Goal: Transaction & Acquisition: Obtain resource

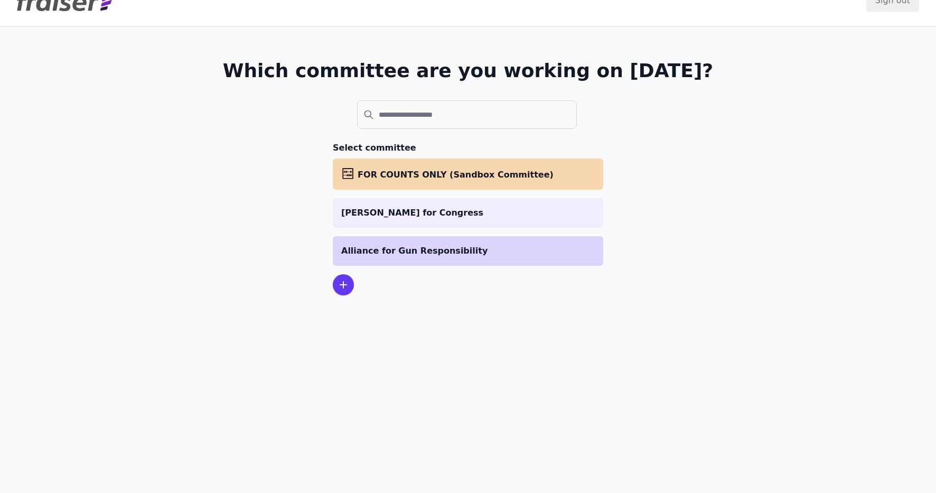
scroll to position [17, 0]
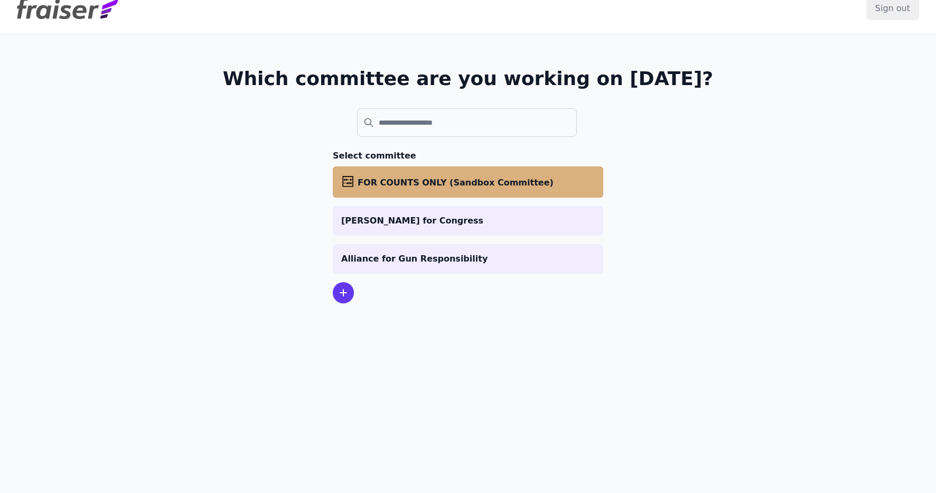
click at [384, 189] on li "abacus FOR COUNTS ONLY (Sandbox Committee)" at bounding box center [468, 181] width 270 height 31
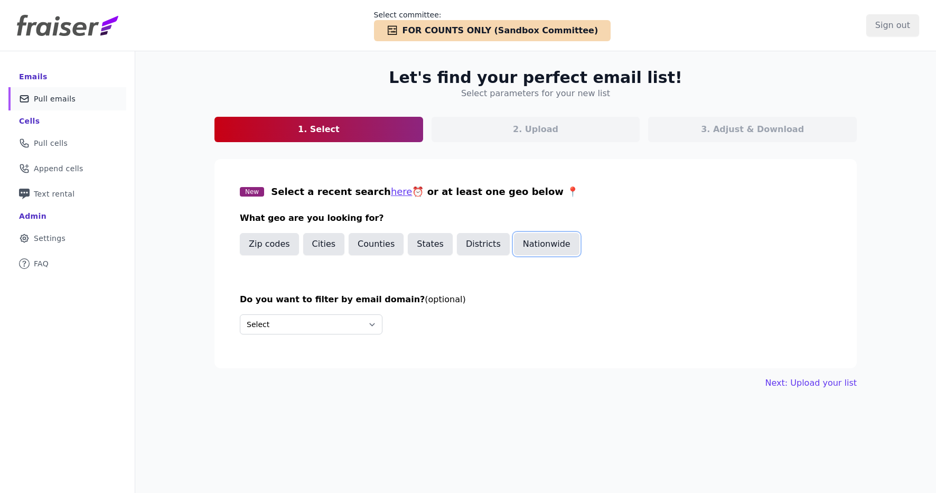
click at [533, 240] on button "Nationwide" at bounding box center [547, 244] width 66 height 22
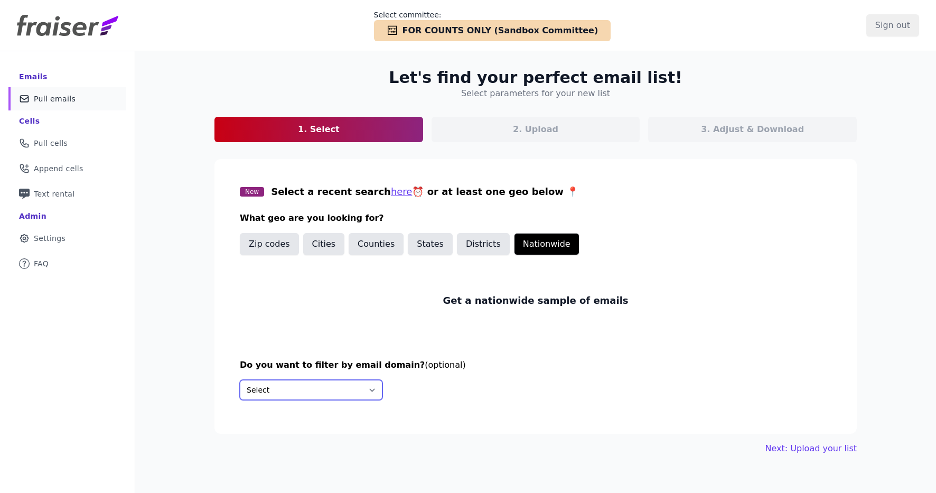
click at [354, 387] on select "Select Include only these domains Include none of these domains" at bounding box center [311, 390] width 143 height 20
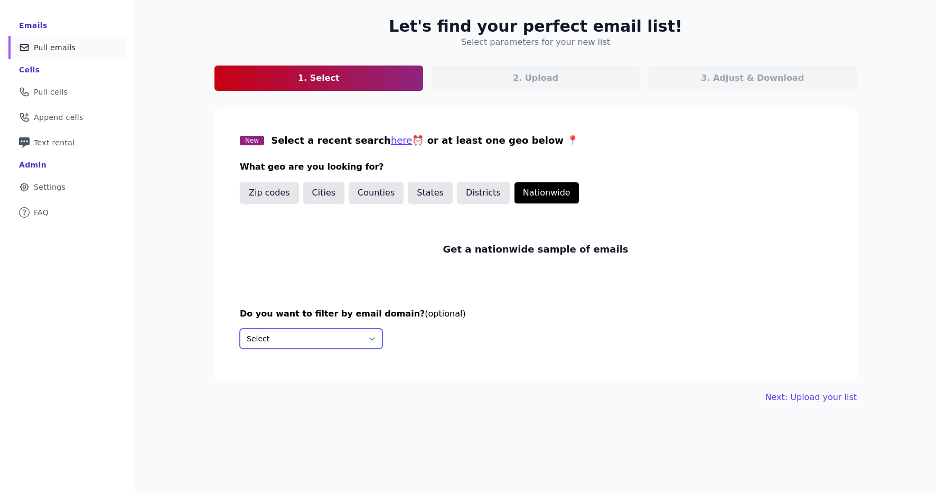
scroll to position [48, 0]
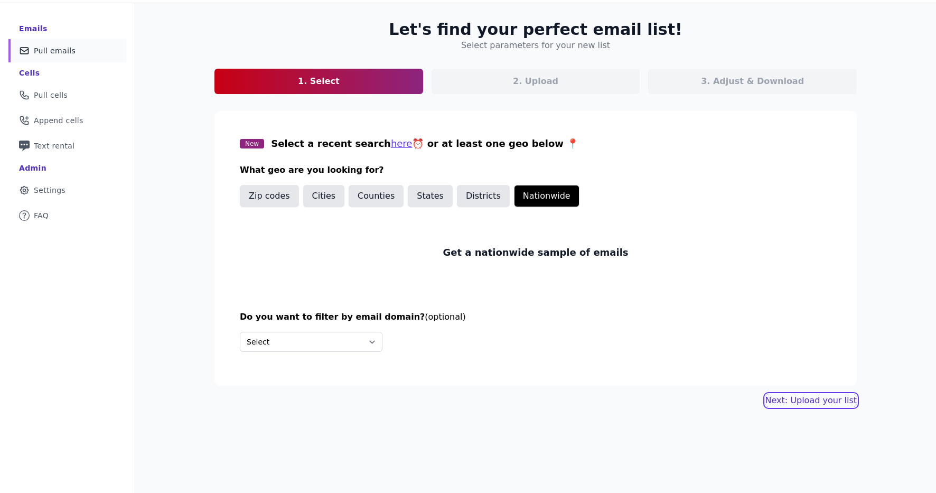
click at [819, 399] on link "Next: Upload your list" at bounding box center [810, 400] width 91 height 13
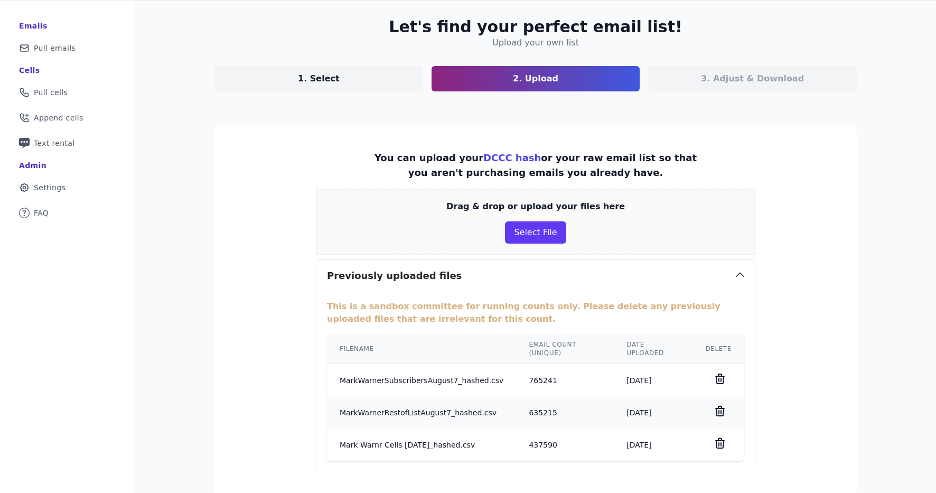
scroll to position [16, 0]
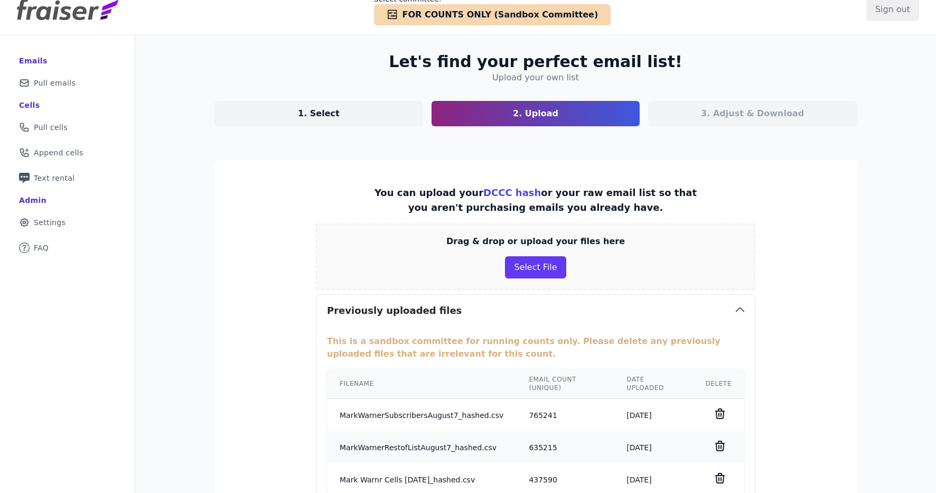
click at [718, 114] on p "3. Adjust & Download" at bounding box center [752, 113] width 103 height 13
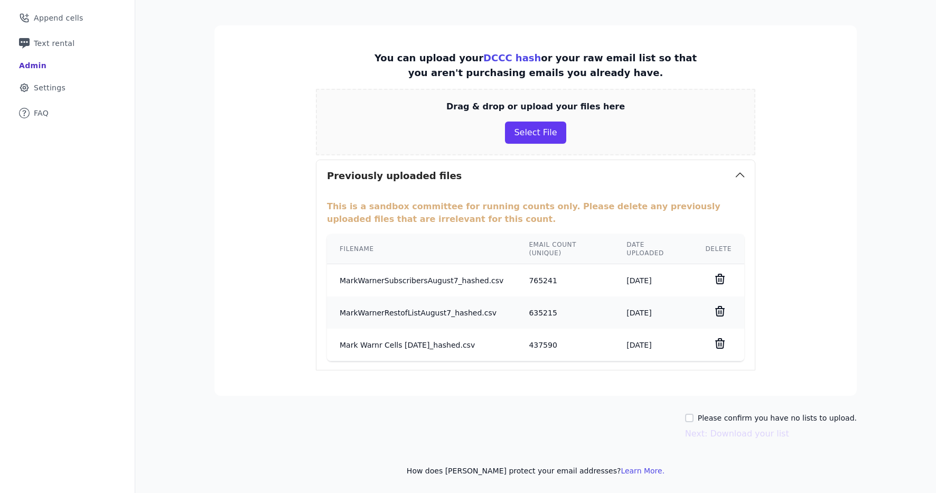
click at [709, 417] on div "Please confirm you have no lists to upload." at bounding box center [771, 418] width 172 height 11
click at [704, 424] on div "Please confirm you have no lists to upload. Next: Download your list" at bounding box center [771, 426] width 172 height 27
click at [694, 419] on input "Please confirm you have no lists to upload." at bounding box center [689, 418] width 8 height 8
checkbox input "true"
click at [735, 432] on button "Next: Download your list" at bounding box center [737, 433] width 104 height 13
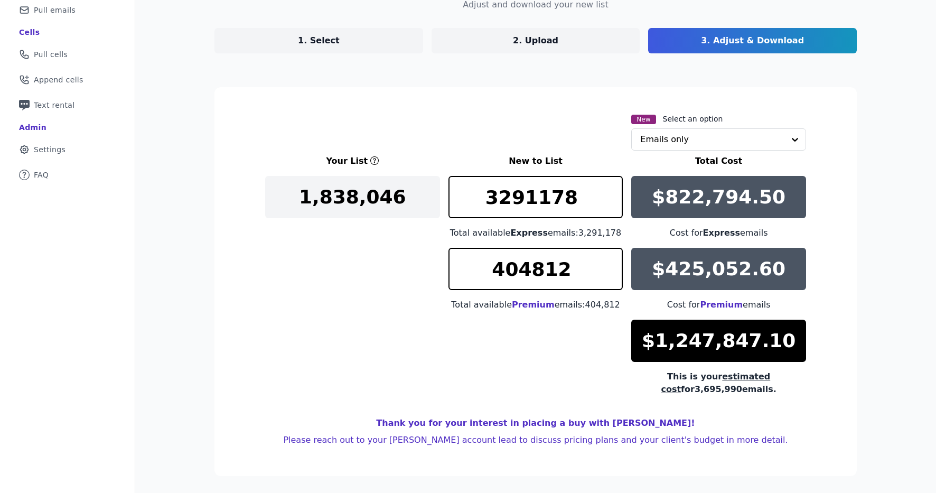
scroll to position [89, 0]
click at [444, 39] on link "2. Upload" at bounding box center [536, 40] width 209 height 25
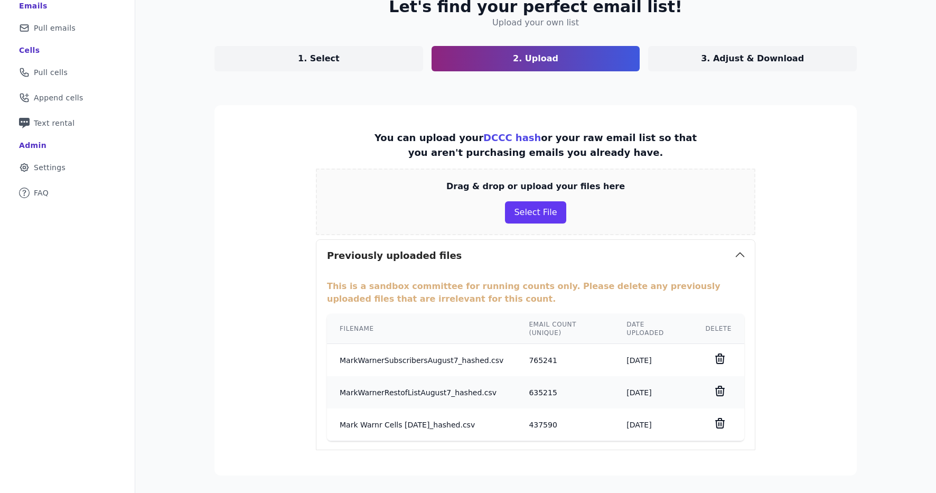
scroll to position [69, 0]
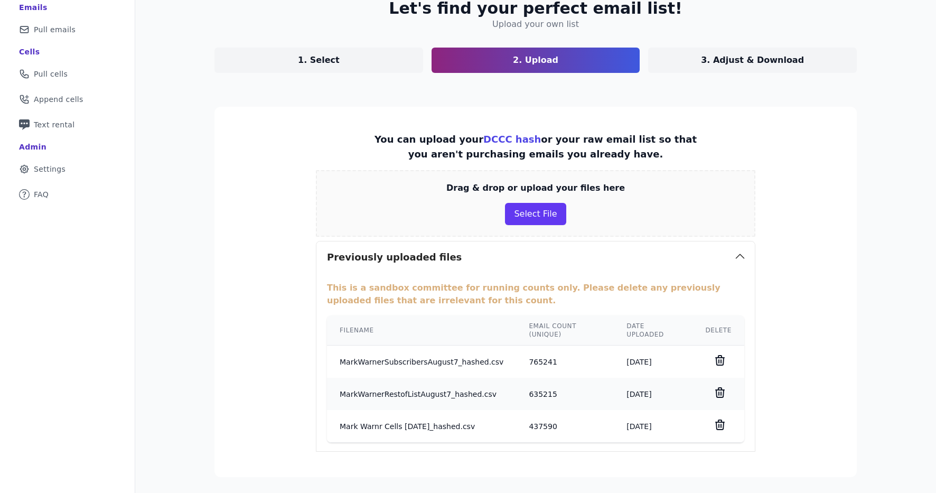
click at [691, 75] on div "Let's find your perfect email list! Upload your own list 1. Select 2. Upload 3.…" at bounding box center [536, 278] width 676 height 592
click at [683, 63] on link "3. Adjust & Download" at bounding box center [752, 60] width 209 height 25
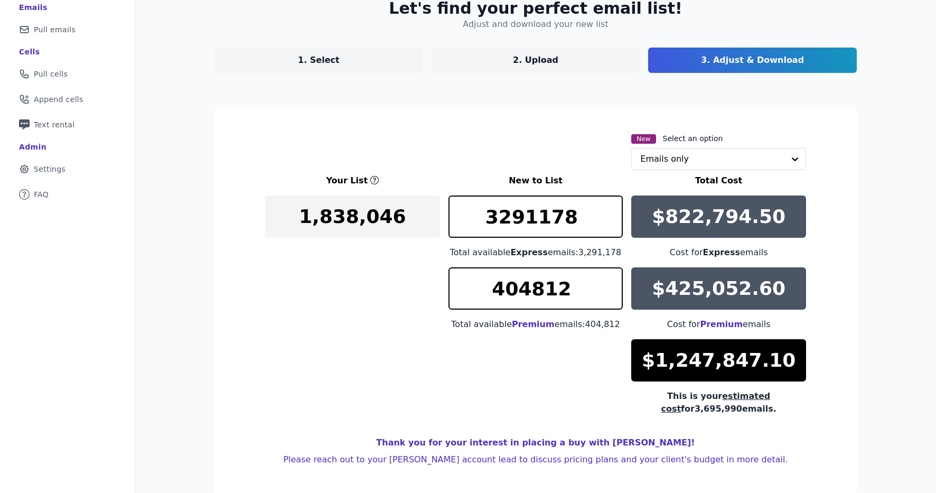
scroll to position [69, 0]
click at [664, 216] on p "$822,794.50" at bounding box center [719, 216] width 134 height 21
click at [554, 229] on input "3291178" at bounding box center [535, 216] width 175 height 42
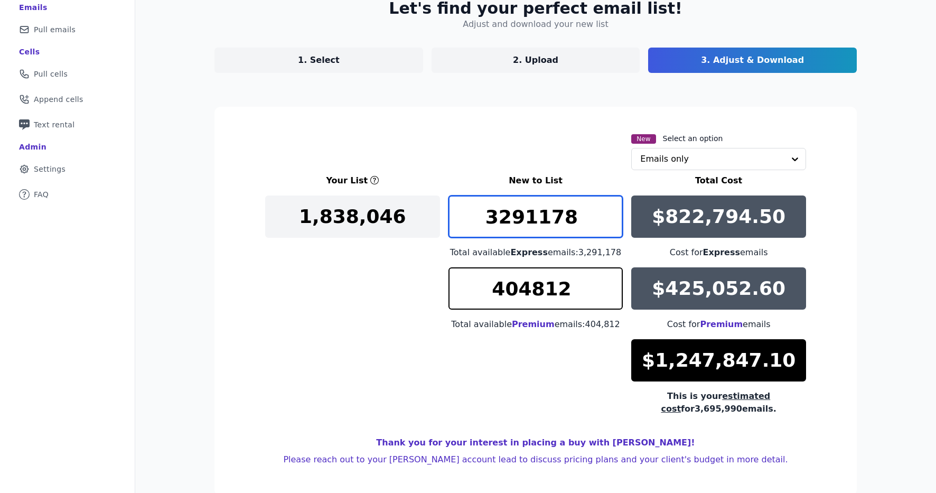
click at [554, 229] on input "3291178" at bounding box center [535, 216] width 175 height 42
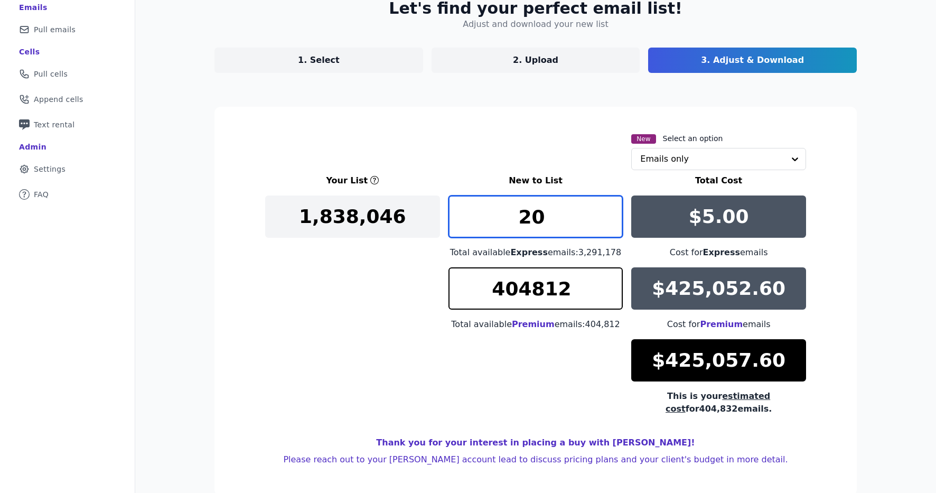
type input "2"
type input "4"
type input "34000"
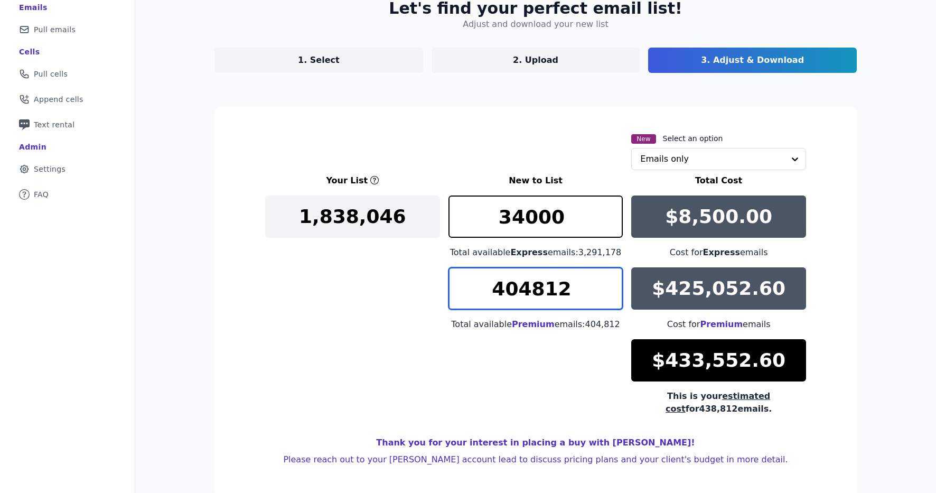
click at [536, 288] on input "404812" at bounding box center [535, 288] width 175 height 42
click at [568, 282] on input "34000" at bounding box center [535, 288] width 175 height 42
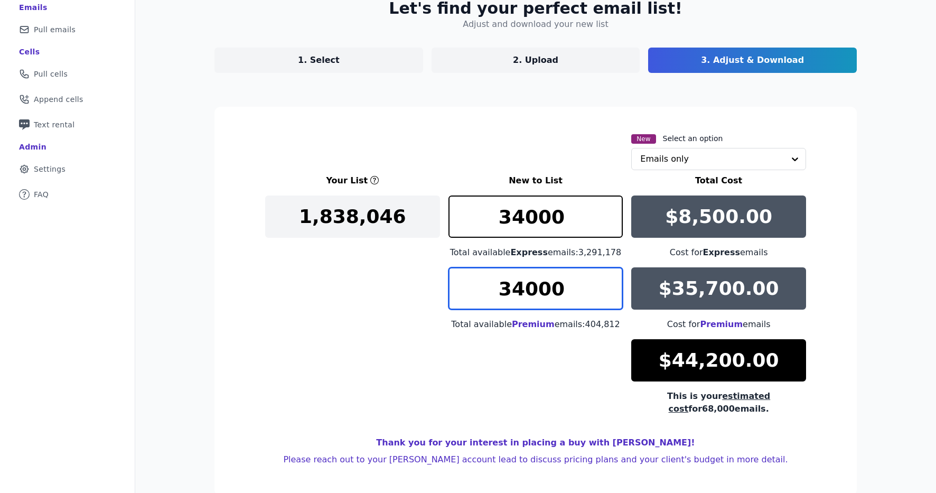
click at [568, 282] on input "34000" at bounding box center [535, 288] width 175 height 42
click at [555, 283] on input "34000" at bounding box center [535, 288] width 175 height 42
type input "2"
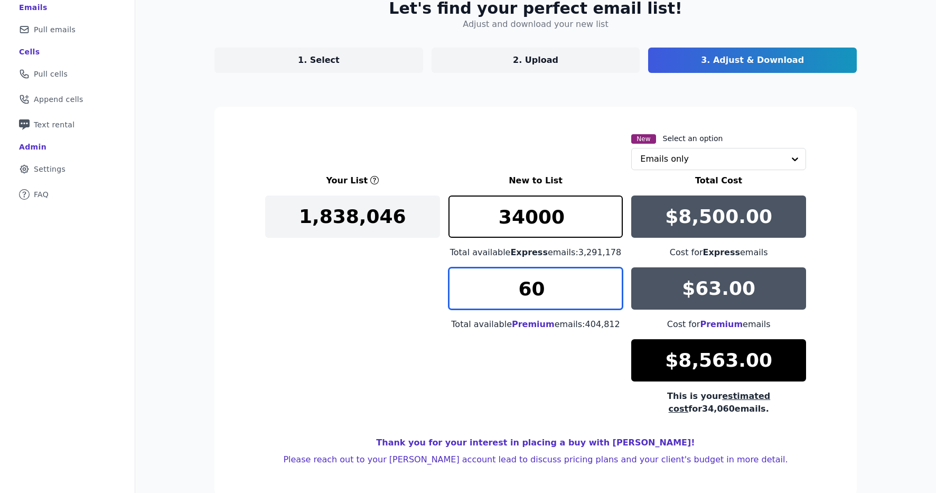
type input "6"
type input "7"
click at [539, 297] on input "8142" at bounding box center [535, 288] width 175 height 42
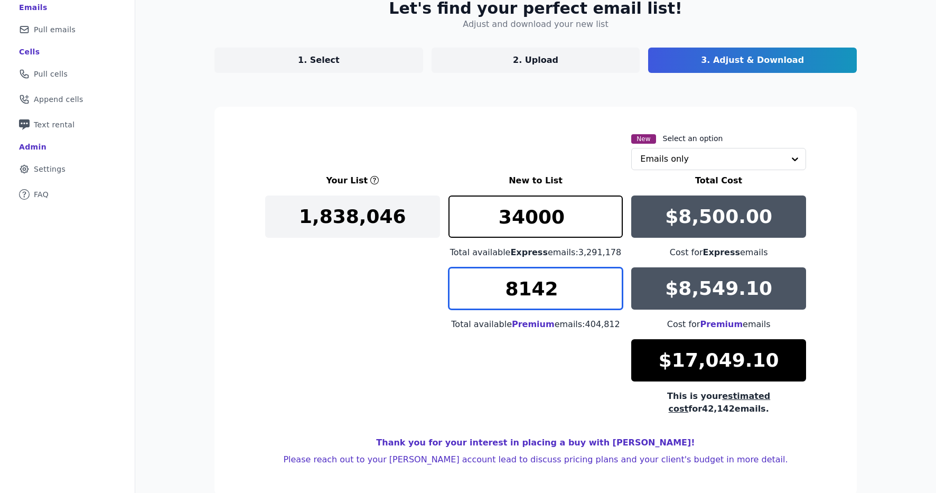
type input "8142"
click at [332, 66] on p "1. Select" at bounding box center [319, 60] width 42 height 13
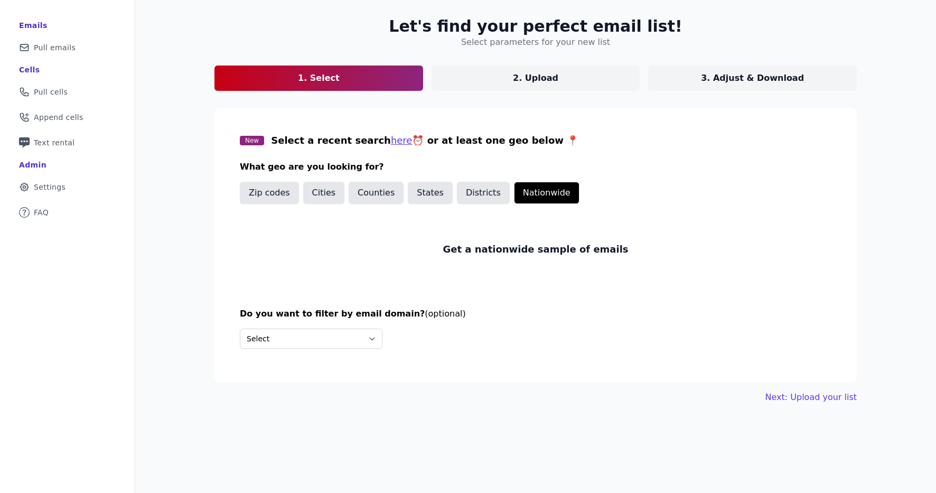
scroll to position [51, 0]
click at [495, 92] on div "Let's find your perfect email list! Select parameters for your new list 1. Sele…" at bounding box center [536, 210] width 676 height 421
click at [493, 84] on link "2. Upload" at bounding box center [536, 78] width 209 height 25
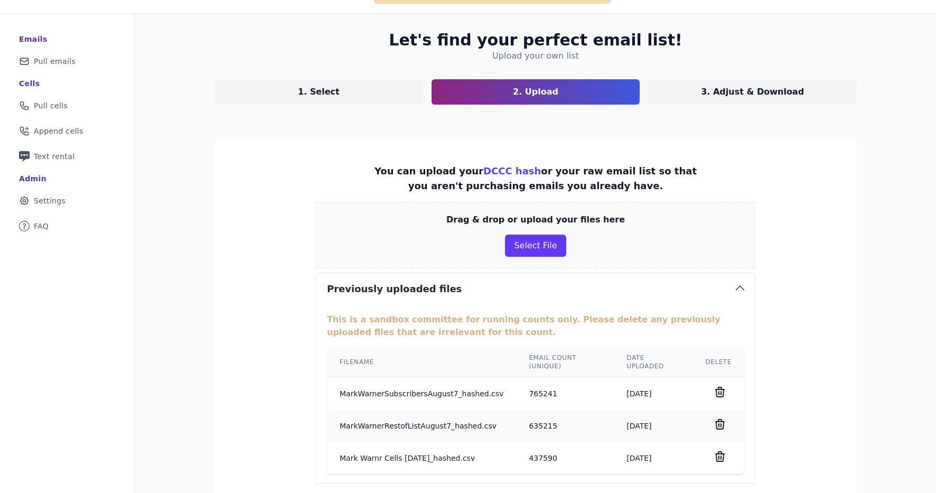
scroll to position [25, 0]
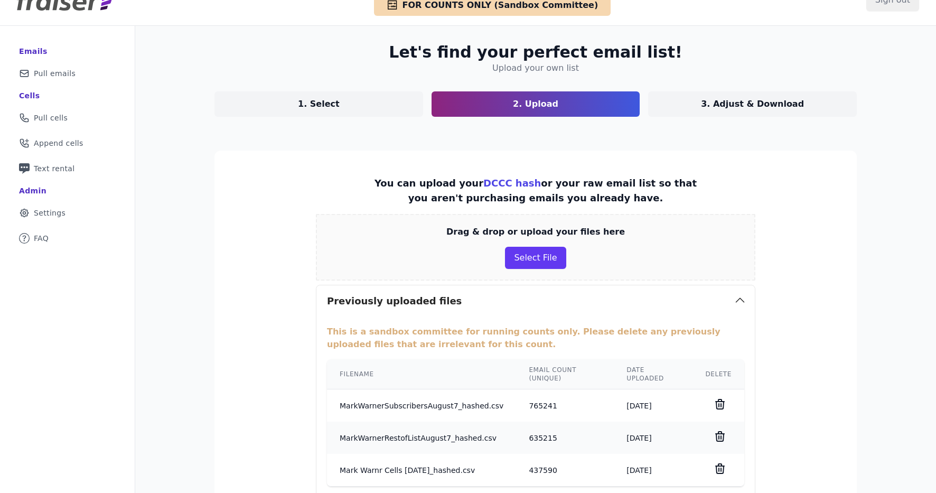
click at [697, 111] on link "3. Adjust & Download" at bounding box center [752, 103] width 209 height 25
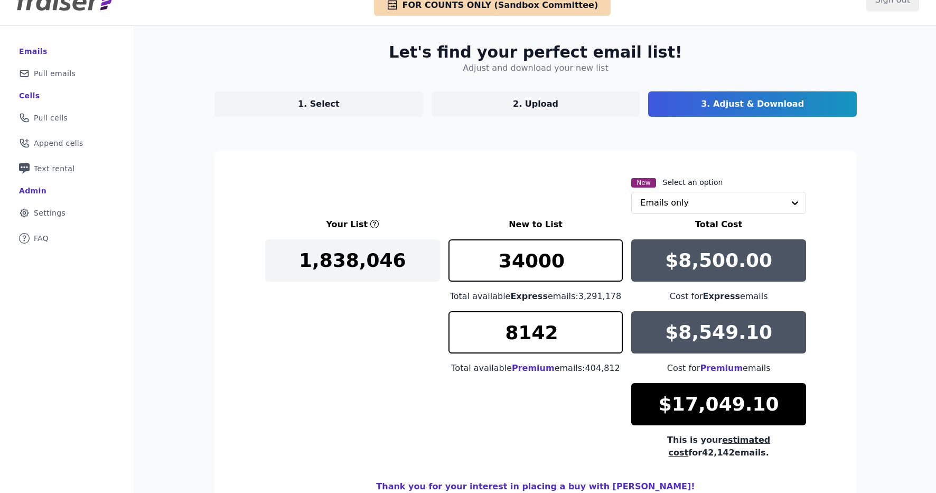
click at [564, 119] on div "Let's find your perfect email list! Adjust and download your new list 1. Select…" at bounding box center [536, 291] width 676 height 530
click at [564, 107] on link "2. Upload" at bounding box center [536, 103] width 209 height 25
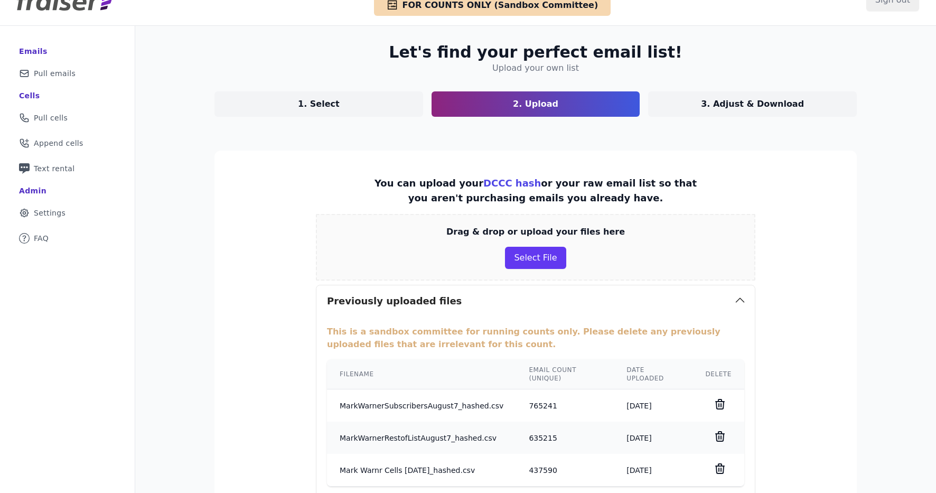
click at [725, 102] on p "3. Adjust & Download" at bounding box center [752, 104] width 103 height 13
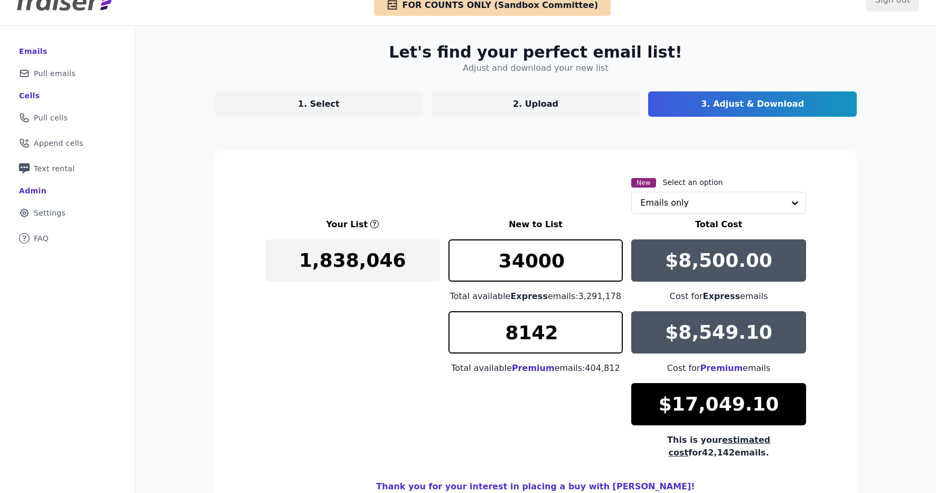
scroll to position [89, 0]
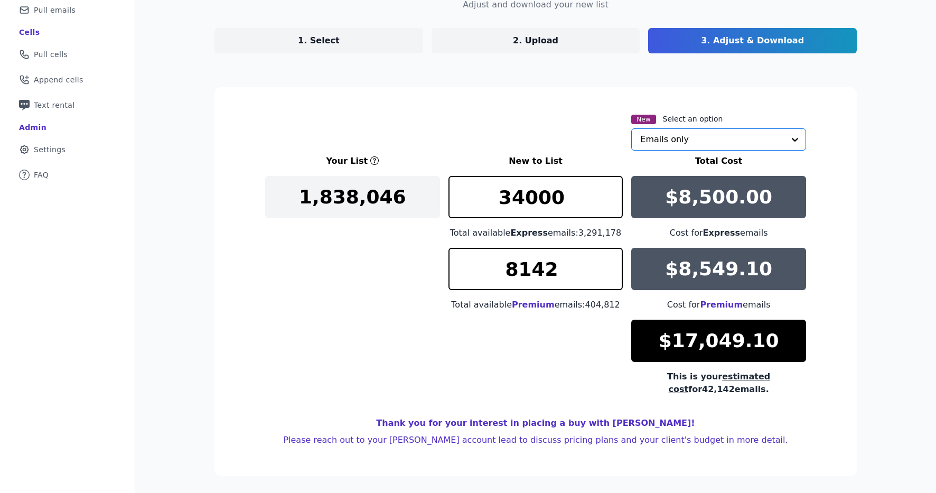
click at [705, 146] on input "text" at bounding box center [712, 139] width 144 height 21
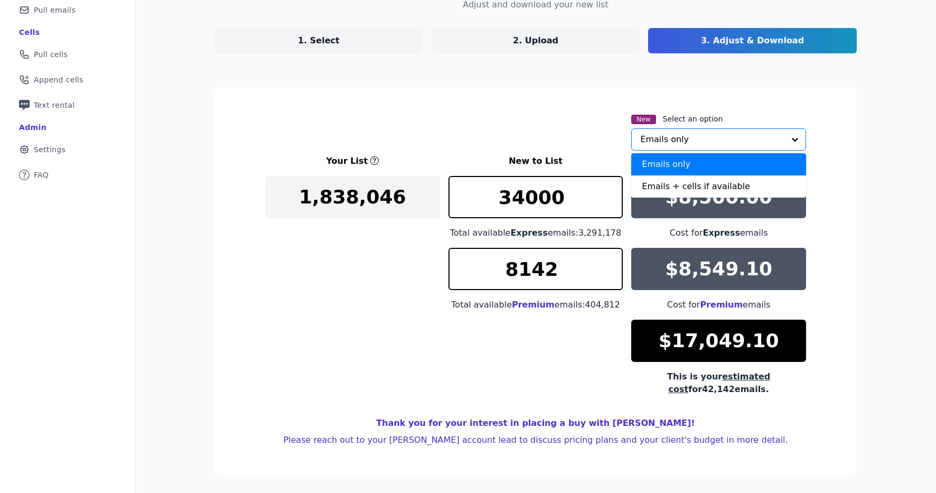
click at [717, 107] on section "New Select an option Emails only Emails + cells if available Option Emails only…" at bounding box center [535, 281] width 642 height 389
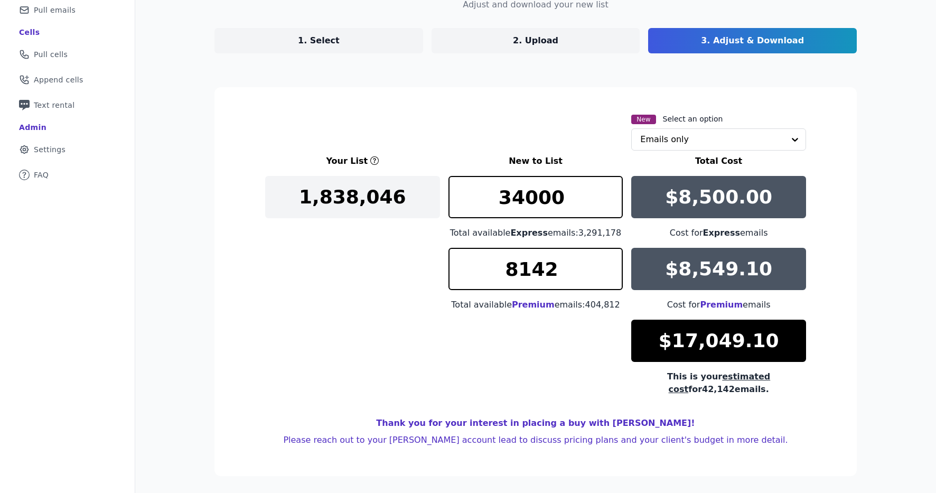
click at [497, 40] on link "2. Upload" at bounding box center [536, 40] width 209 height 25
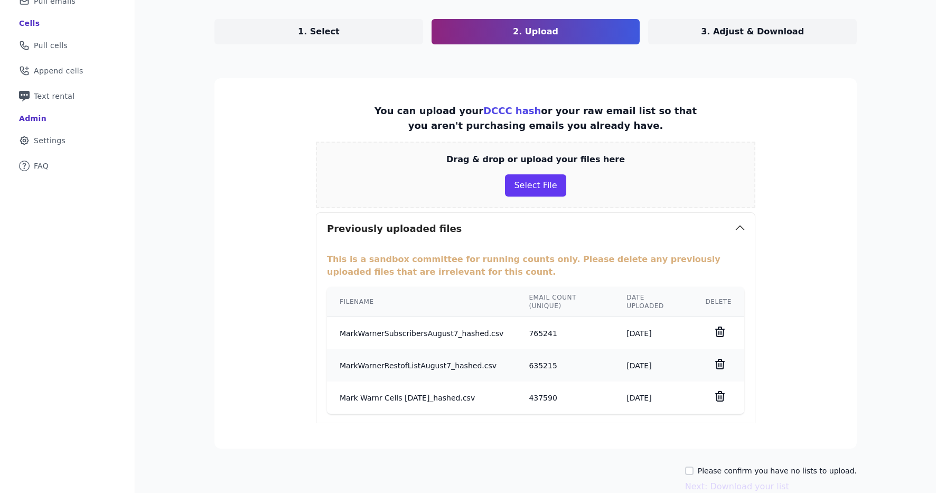
scroll to position [108, 0]
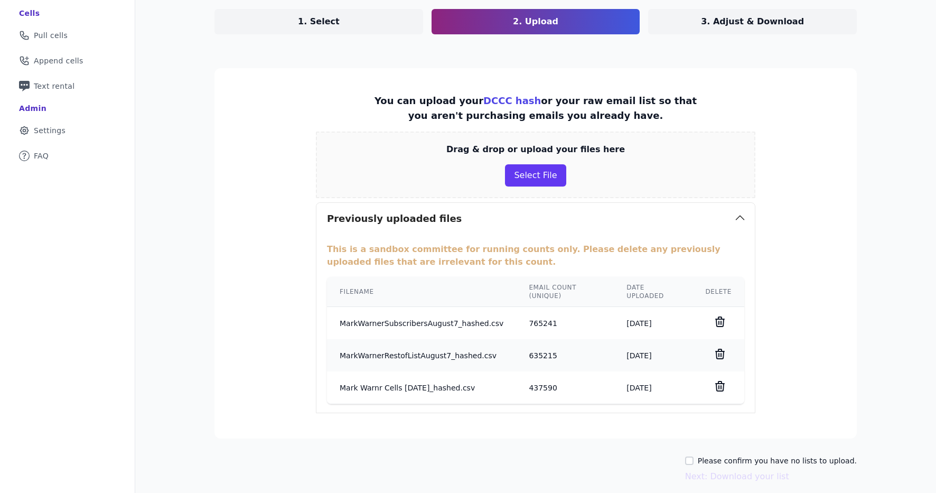
click at [731, 33] on link "3. Adjust & Download" at bounding box center [752, 21] width 209 height 25
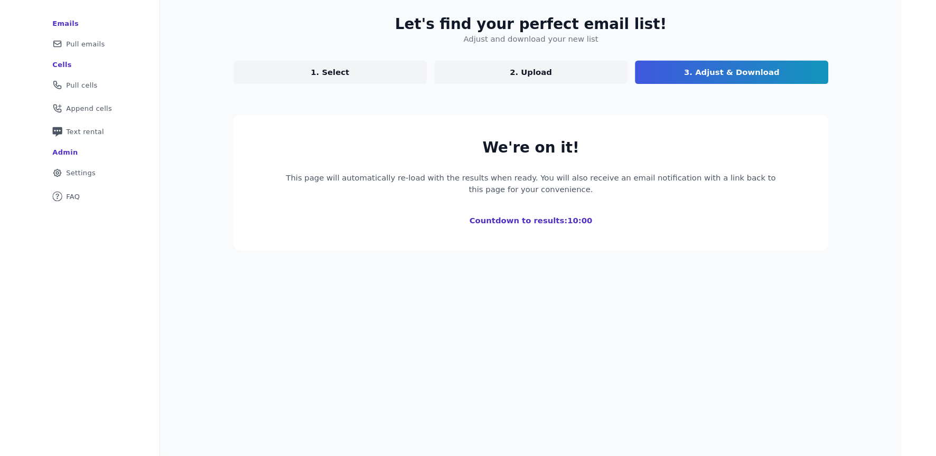
scroll to position [89, 0]
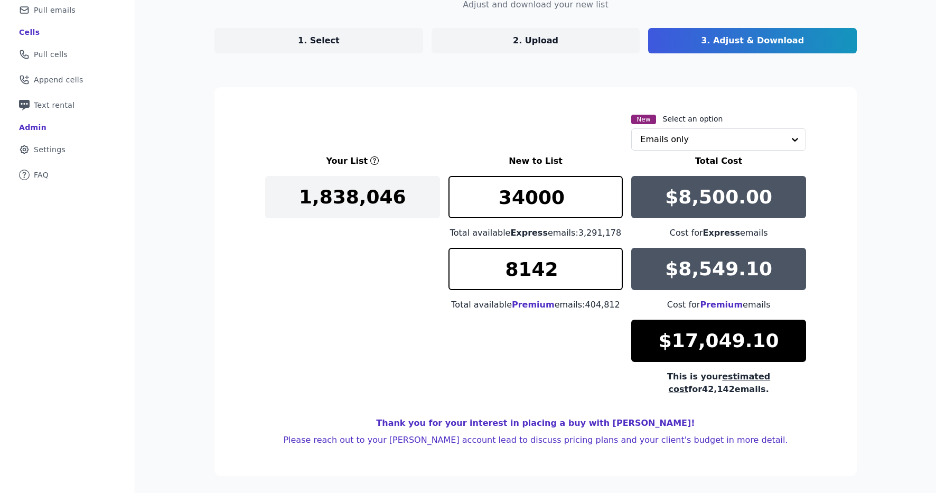
click at [720, 123] on div "New Select an option Emails only" at bounding box center [718, 132] width 175 height 38
click at [723, 139] on input "text" at bounding box center [712, 139] width 144 height 21
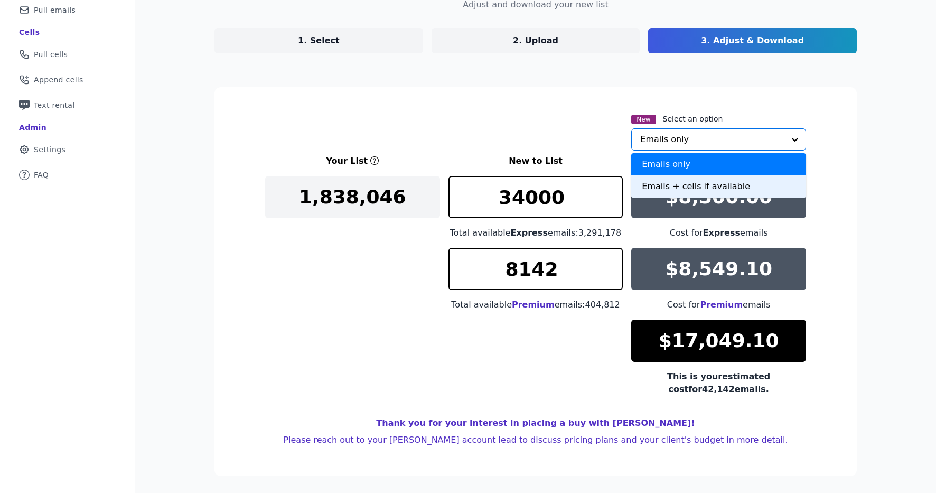
click at [720, 186] on div "Emails + cells if available" at bounding box center [718, 186] width 175 height 22
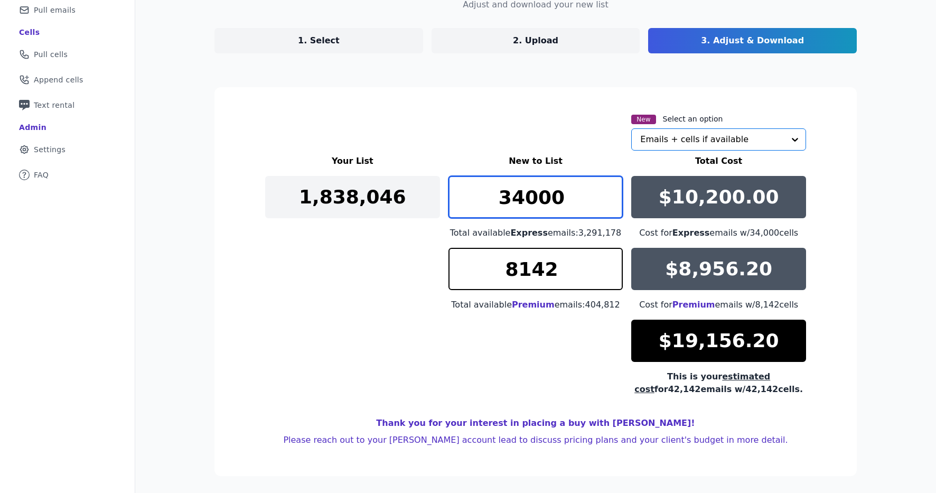
click at [588, 194] on input "34000" at bounding box center [535, 197] width 175 height 42
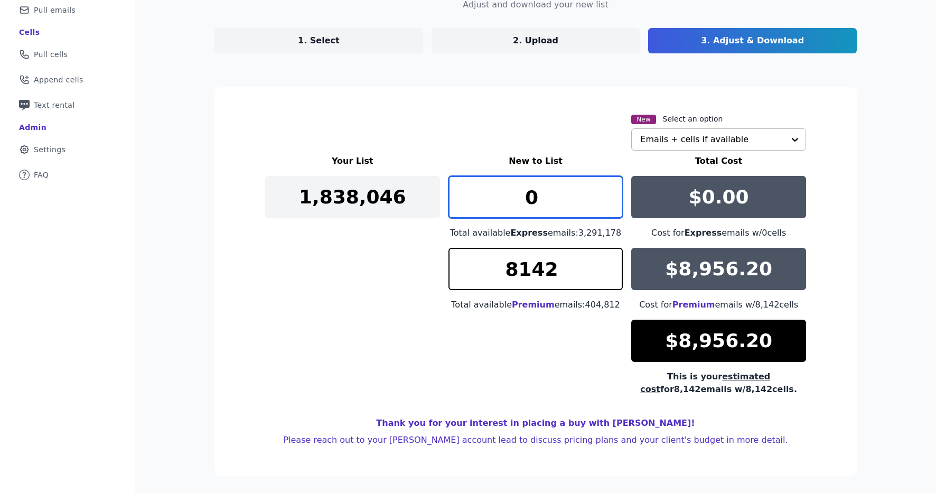
type input "0"
click at [560, 141] on div "New Select an option Emails + cells if available" at bounding box center [535, 132] width 541 height 38
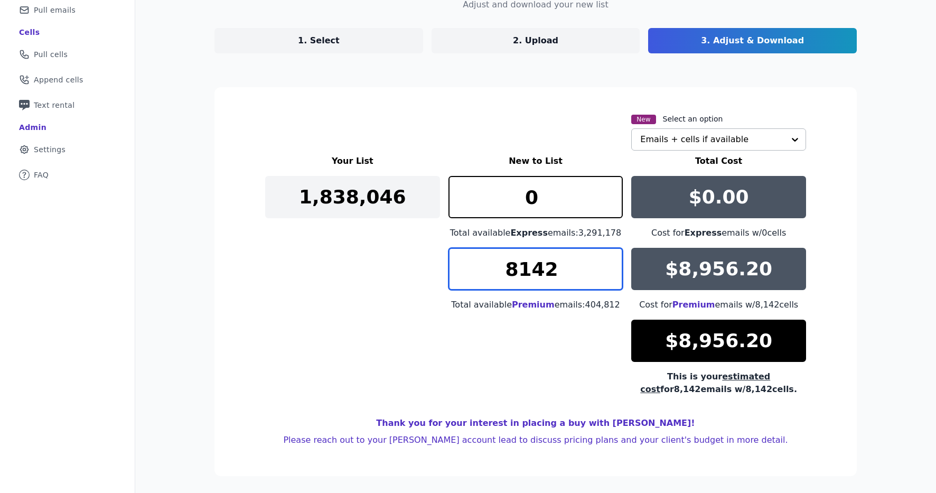
click at [558, 267] on input "8142" at bounding box center [535, 269] width 175 height 42
click at [535, 269] on input "8142" at bounding box center [535, 269] width 175 height 42
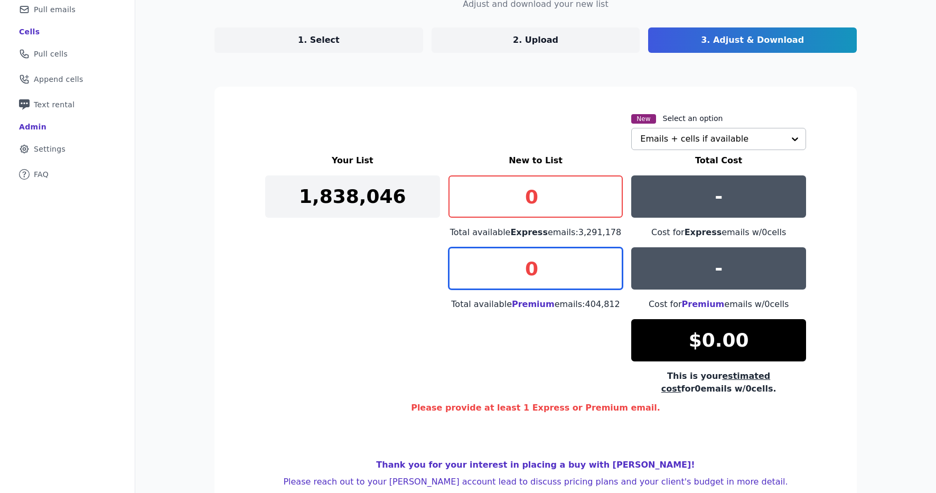
type input "0"
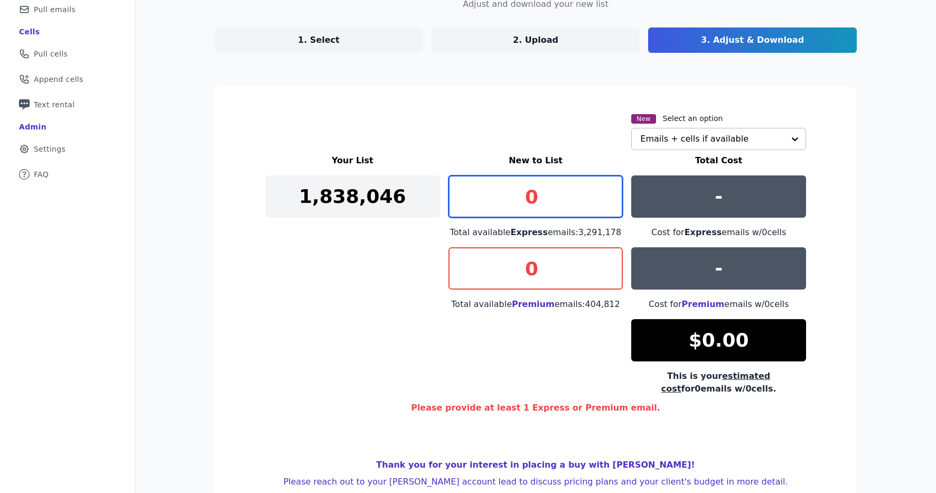
click at [547, 210] on input "0" at bounding box center [535, 196] width 175 height 42
click at [559, 207] on input "0" at bounding box center [535, 196] width 175 height 42
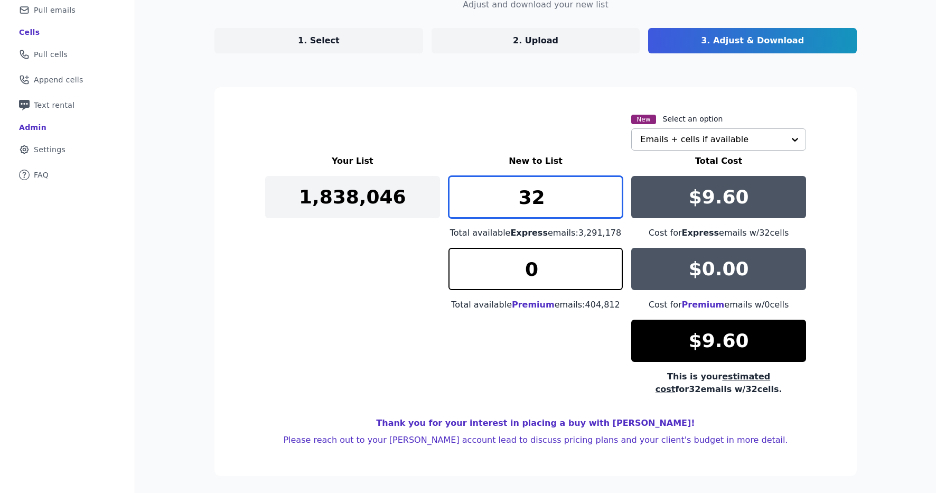
type input "3"
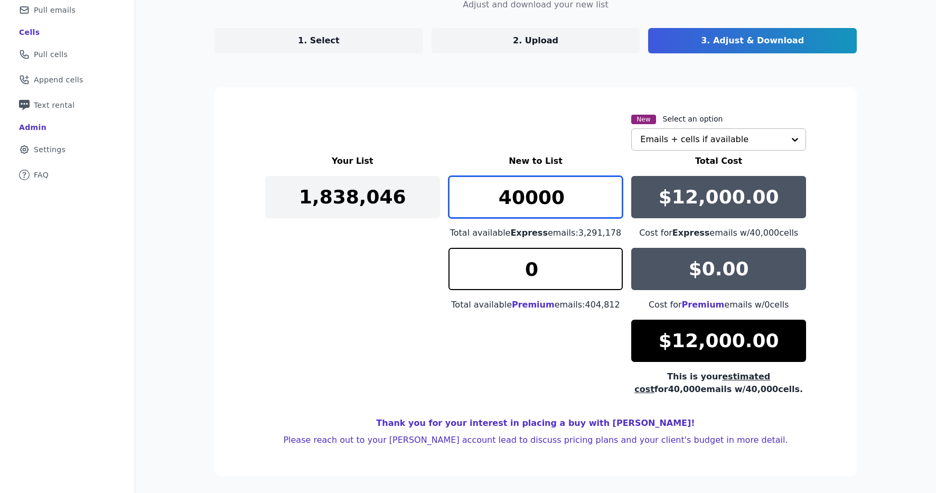
click at [517, 195] on input "40000" at bounding box center [535, 197] width 175 height 42
click at [517, 198] on input "28334" at bounding box center [535, 197] width 175 height 42
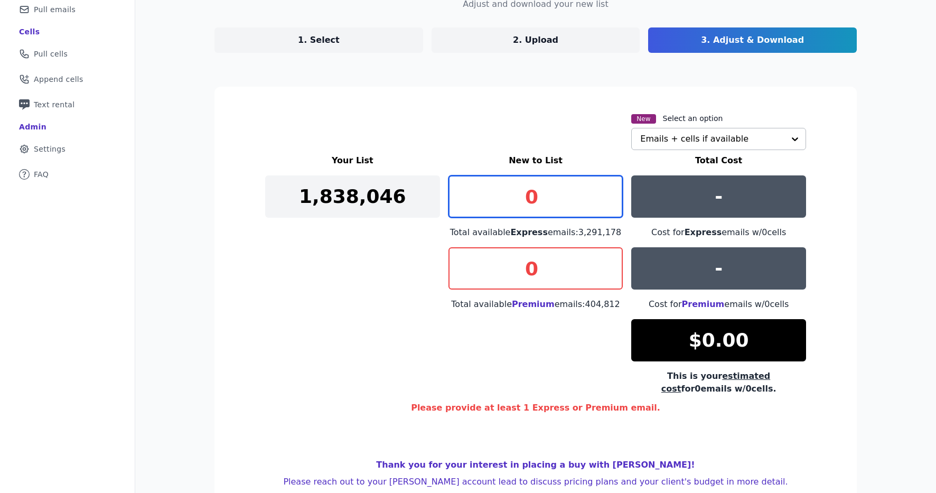
type input "0"
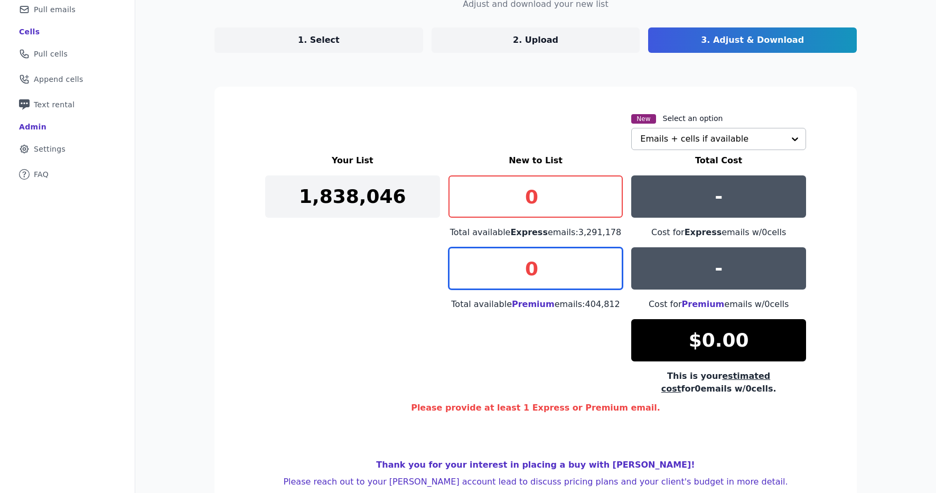
click at [526, 279] on input "0" at bounding box center [535, 268] width 175 height 42
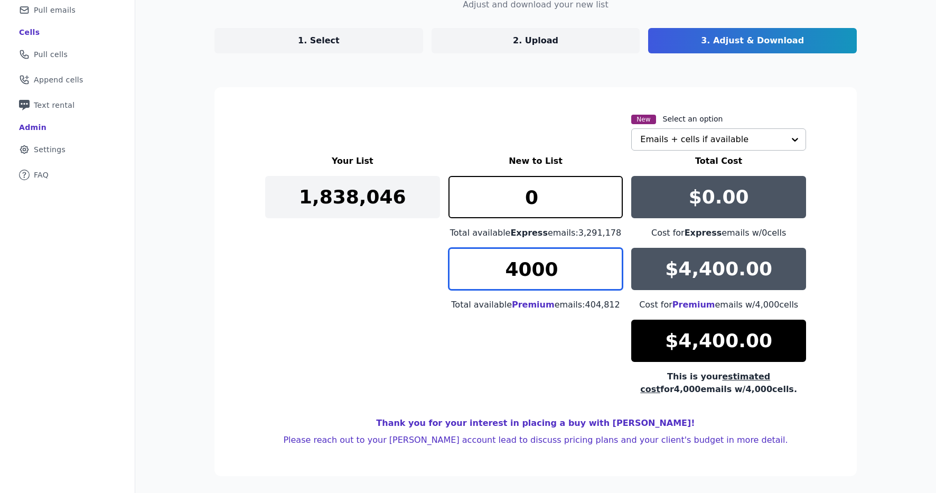
click at [538, 269] on input "4000" at bounding box center [535, 269] width 175 height 42
type input "7727"
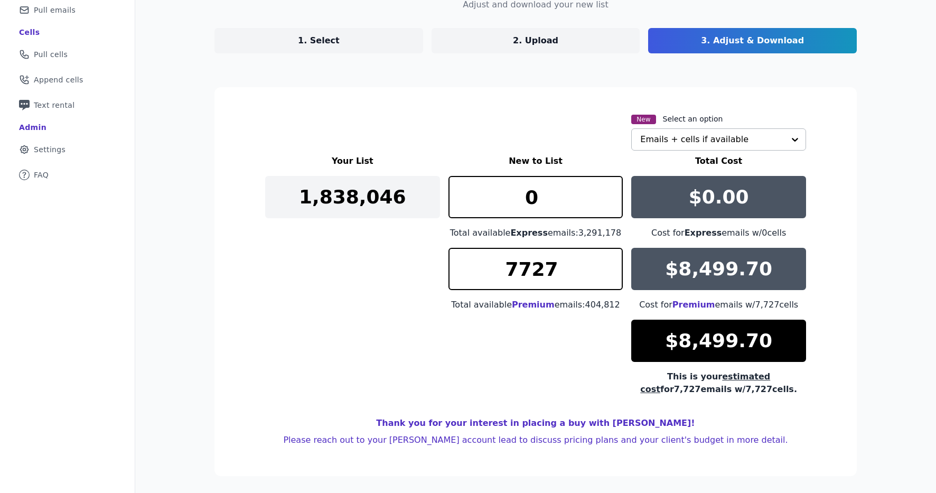
click at [217, 282] on section "New Select an option Emails + cells if available Your List New to List Total Co…" at bounding box center [535, 281] width 642 height 389
click at [651, 147] on input "text" at bounding box center [712, 139] width 144 height 21
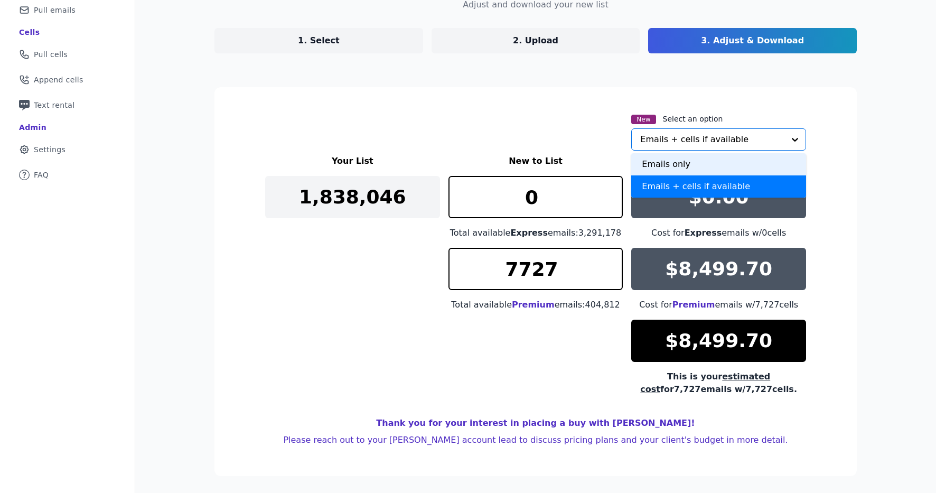
click at [652, 167] on div "Emails only" at bounding box center [718, 164] width 175 height 22
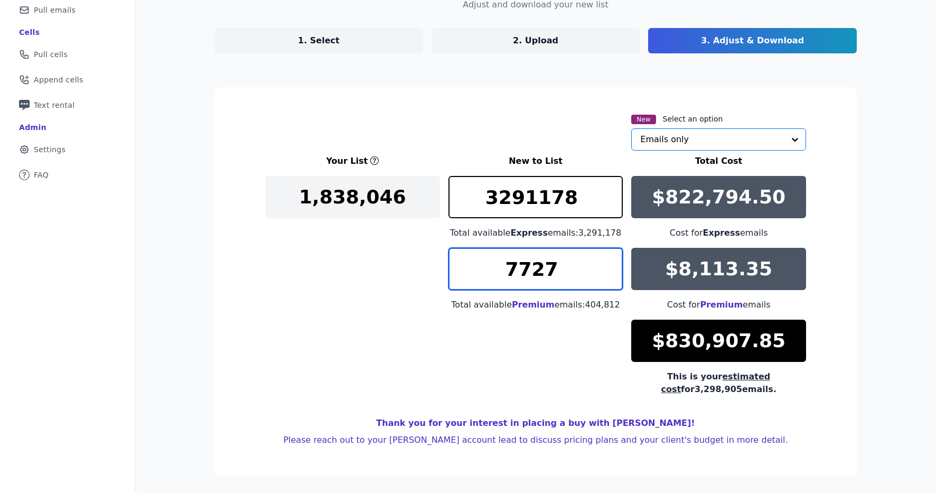
click at [539, 280] on input "7727" at bounding box center [535, 269] width 175 height 42
type input "8095"
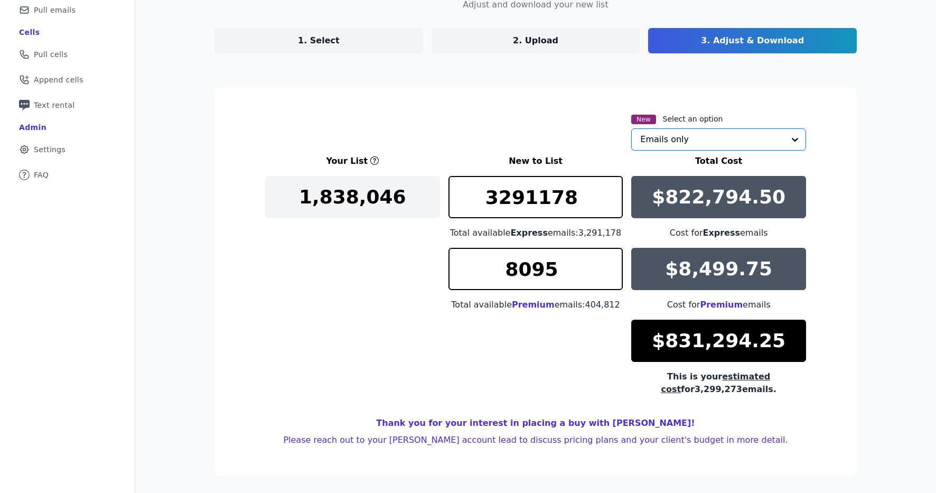
click at [692, 142] on input "text" at bounding box center [712, 139] width 144 height 21
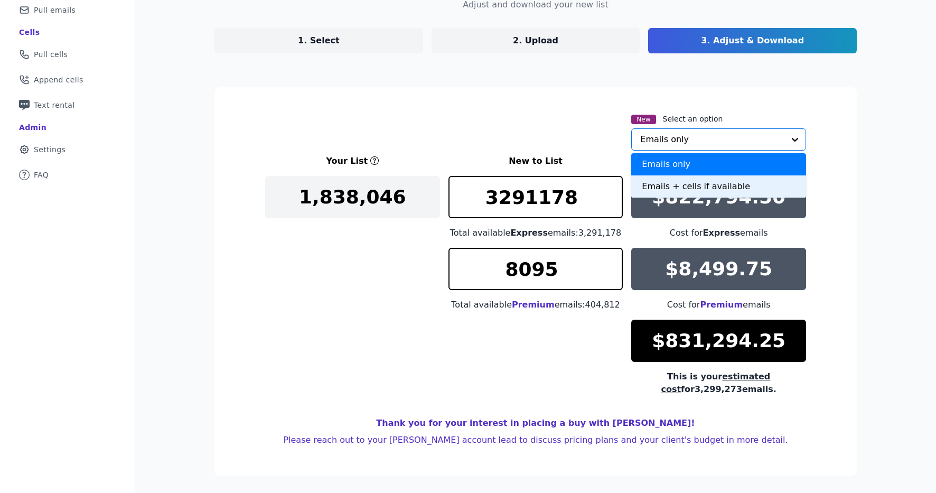
click at [681, 183] on div "Emails + cells if available" at bounding box center [718, 186] width 175 height 22
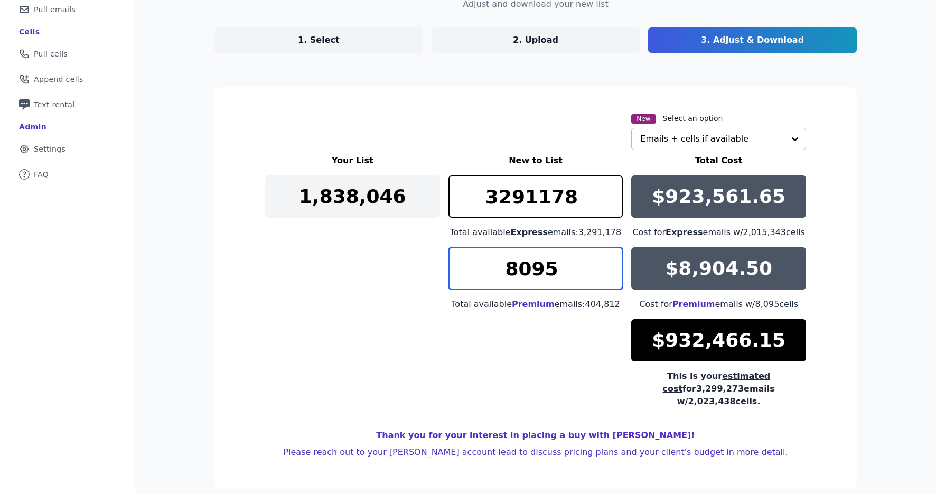
click at [574, 277] on input "8095" at bounding box center [535, 268] width 175 height 42
type input "7727"
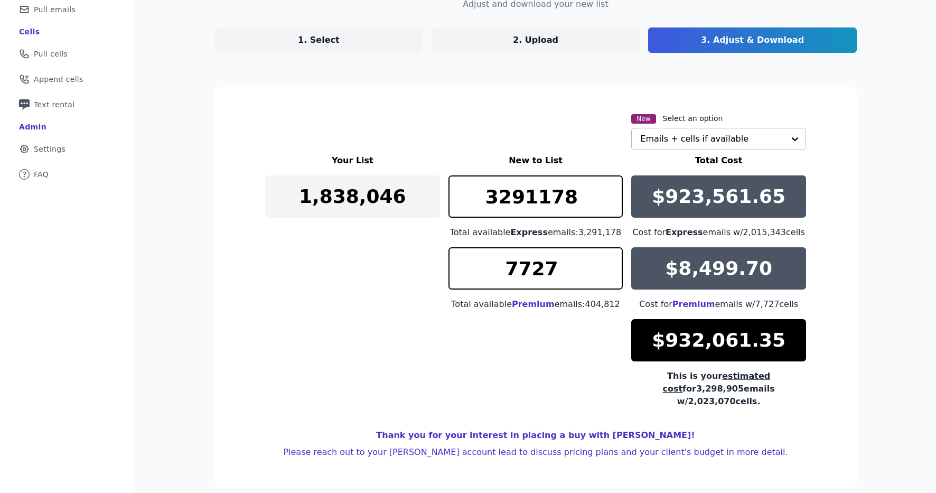
click at [568, 362] on div "Your List New to List Total Cost 1,838,046 3291178 Total available Express emai…" at bounding box center [535, 281] width 541 height 254
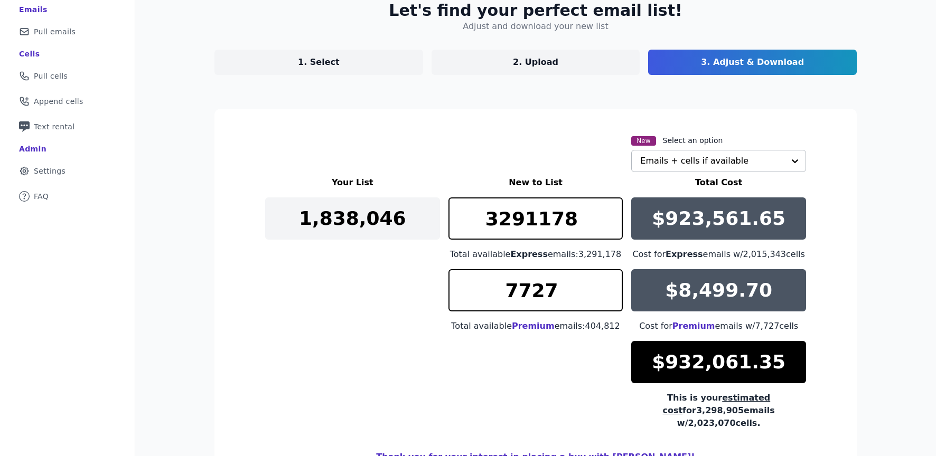
scroll to position [108, 0]
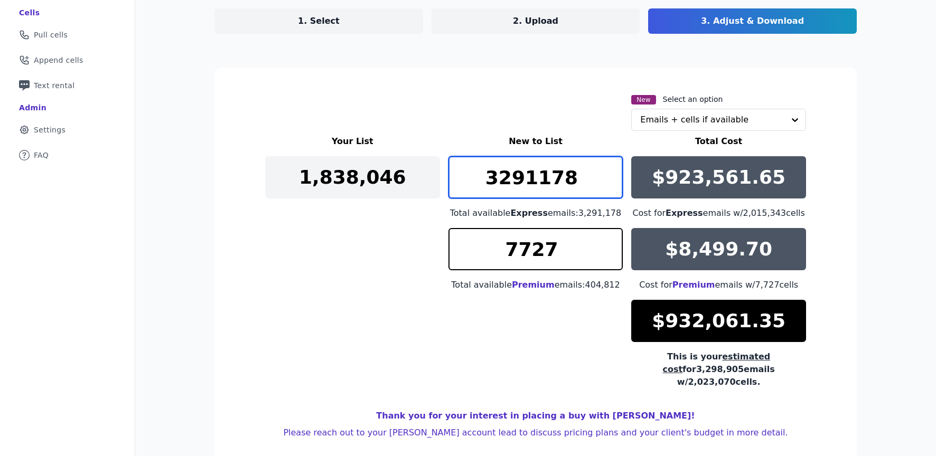
click at [562, 185] on input "3291178" at bounding box center [535, 177] width 175 height 42
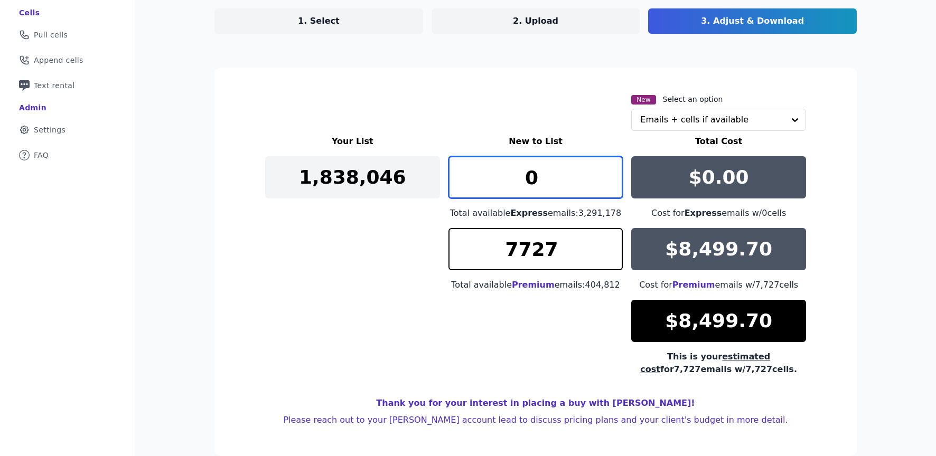
type input "0"
click at [500, 345] on div "Your List New to List Total Cost 1,838,046 0 Total available Express emails: 3,…" at bounding box center [535, 255] width 541 height 241
click at [721, 360] on span "estimated cost" at bounding box center [705, 363] width 130 height 23
click at [711, 326] on p "$8,499.70" at bounding box center [718, 321] width 107 height 21
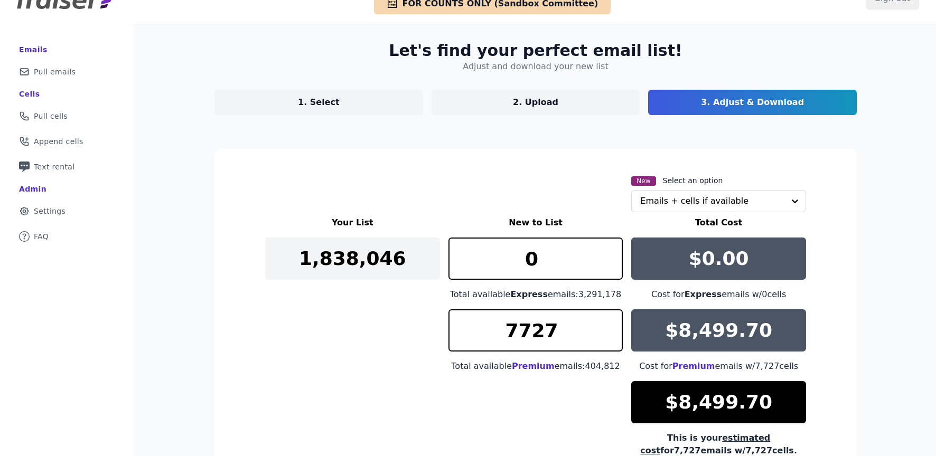
scroll to position [0, 0]
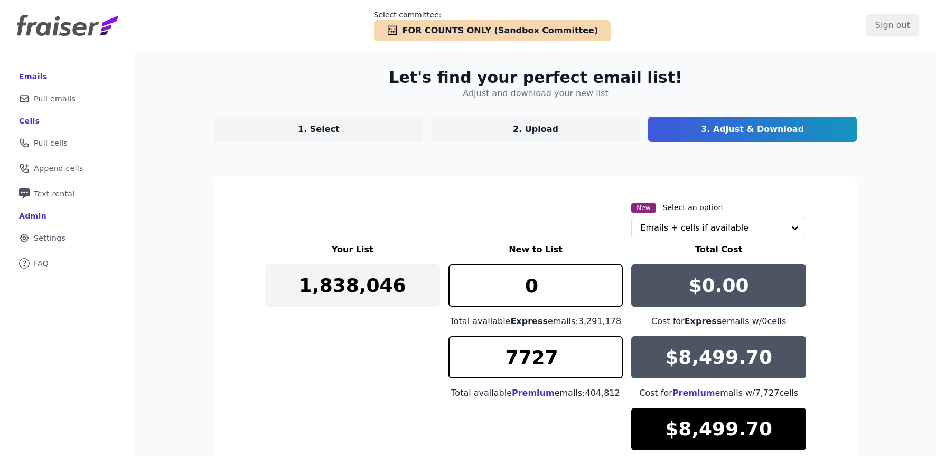
click at [544, 24] on span "FOR COUNTS ONLY (Sandbox Committee)" at bounding box center [501, 30] width 196 height 13
click at [434, 36] on span "FOR COUNTS ONLY (Sandbox Committee)" at bounding box center [501, 30] width 196 height 13
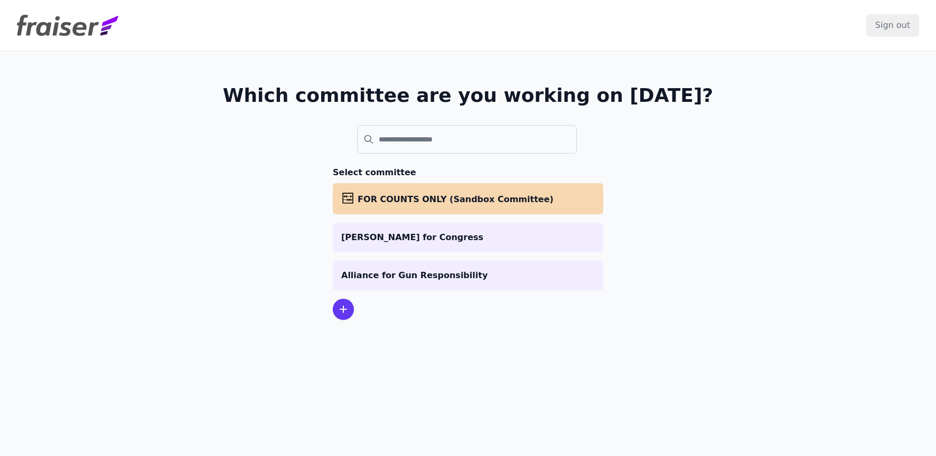
click at [339, 313] on icon at bounding box center [343, 309] width 13 height 13
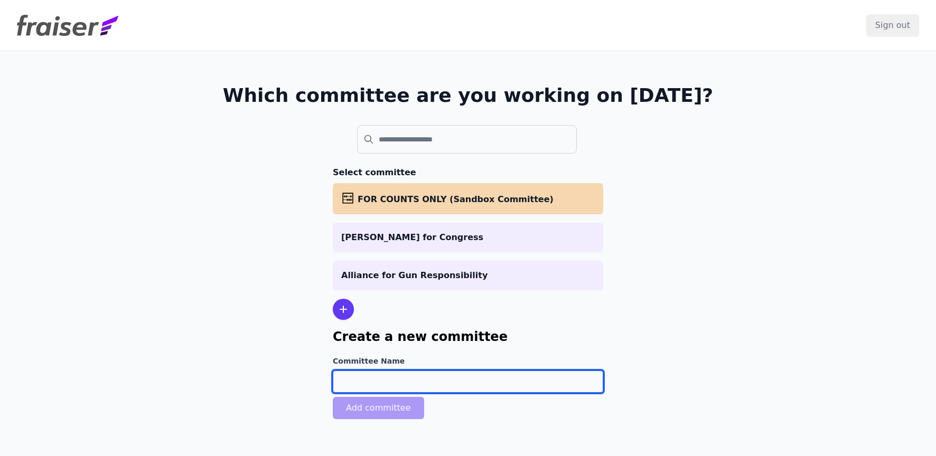
click at [378, 374] on input "Committee Name" at bounding box center [468, 382] width 270 height 22
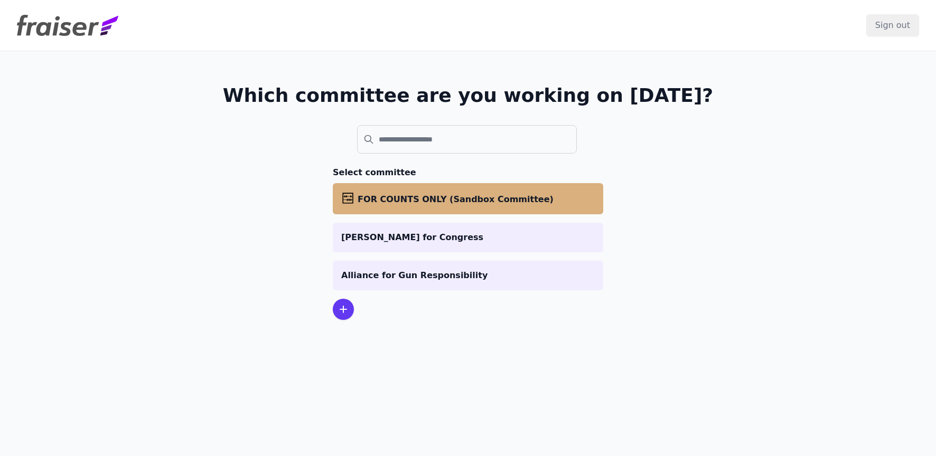
click at [419, 197] on span "FOR COUNTS ONLY (Sandbox Committee)" at bounding box center [456, 199] width 196 height 10
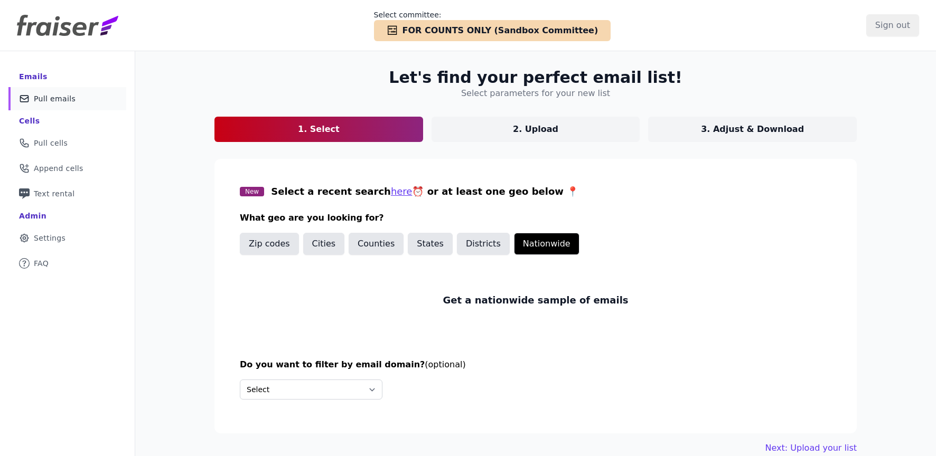
scroll to position [51, 0]
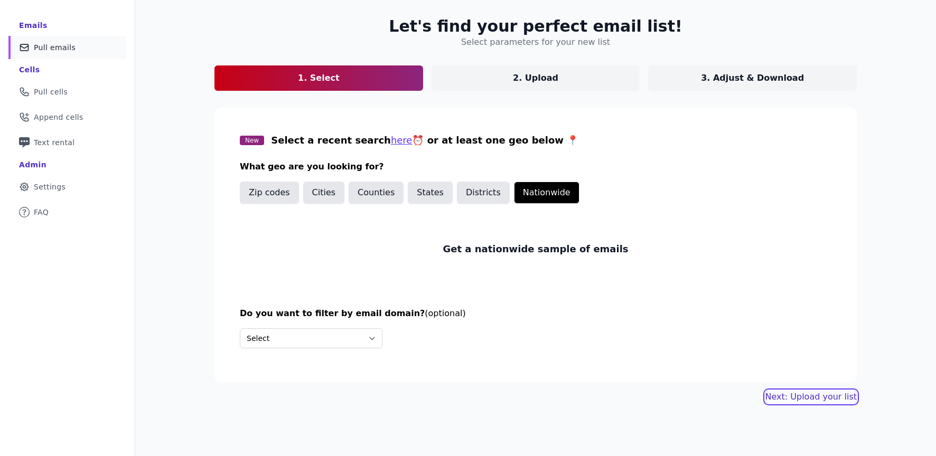
click at [800, 400] on link "Next: Upload your list" at bounding box center [810, 397] width 91 height 13
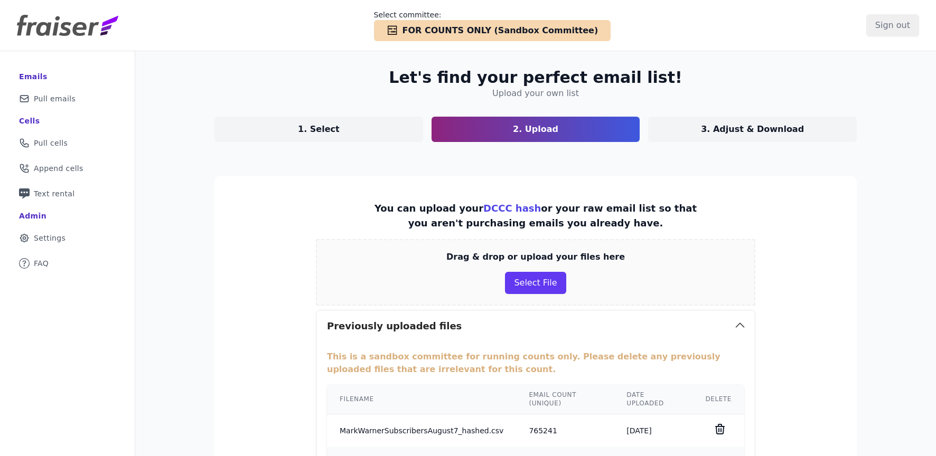
scroll to position [164, 0]
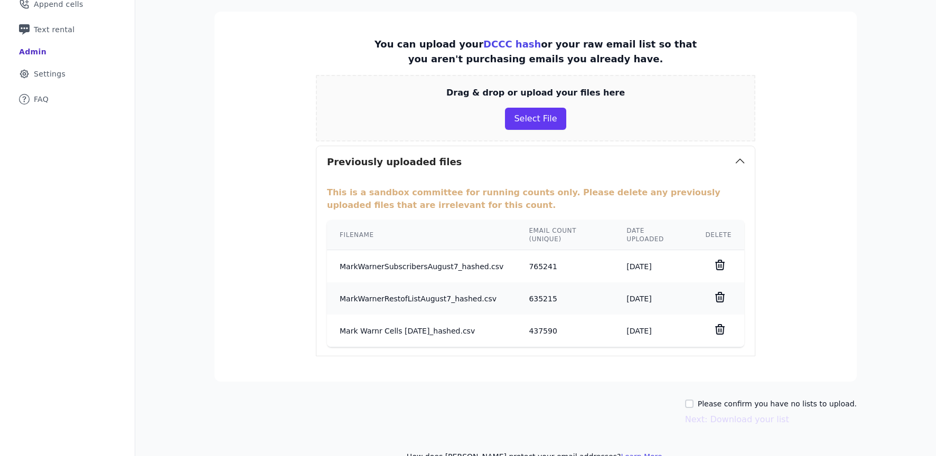
click at [434, 270] on td "MarkWarnerSubscribersAugust7_hashed.csv" at bounding box center [421, 266] width 189 height 33
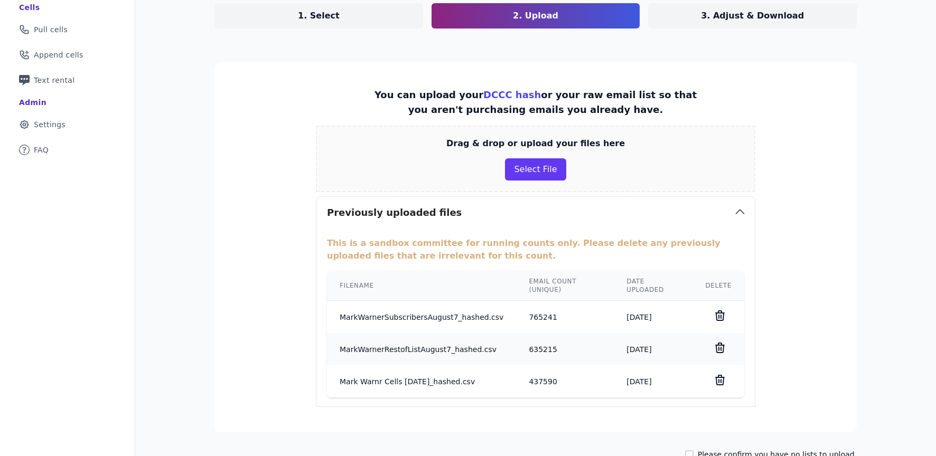
scroll to position [61, 0]
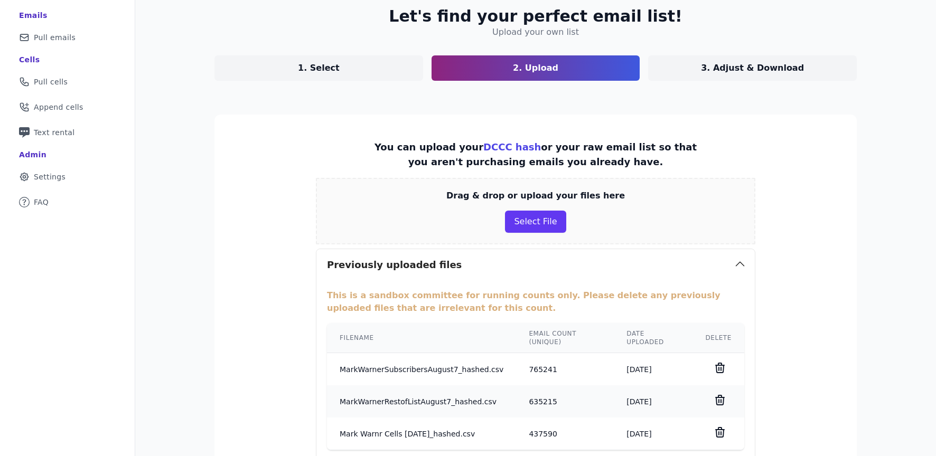
click at [399, 108] on div "Let's find your perfect email list! Upload your own list 1. Select 2. Upload 3.…" at bounding box center [536, 286] width 676 height 592
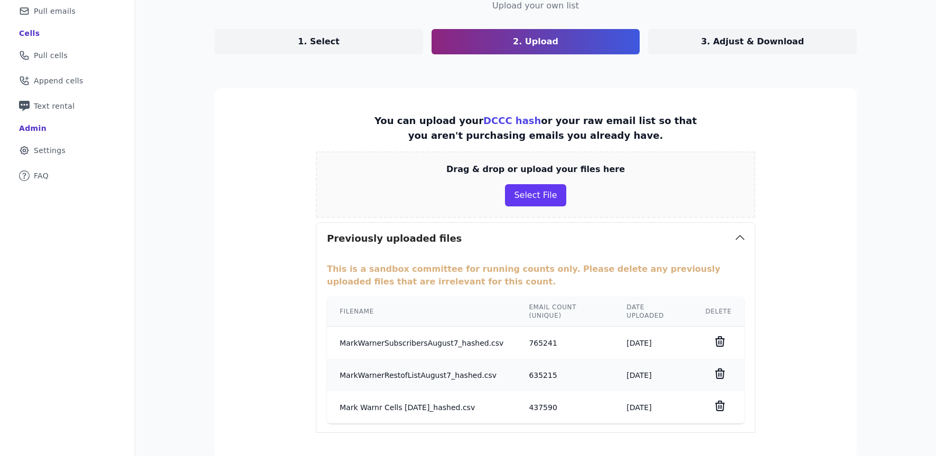
scroll to position [95, 0]
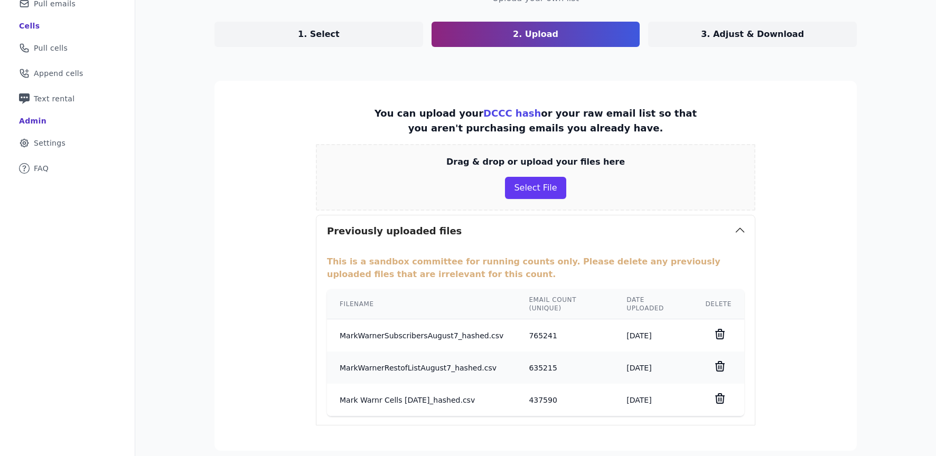
click at [441, 340] on td "MarkWarnerSubscribersAugust7_hashed.csv" at bounding box center [421, 336] width 189 height 33
click at [431, 323] on td "MarkWarnerSubscribersAugust7_hashed.csv" at bounding box center [421, 336] width 189 height 33
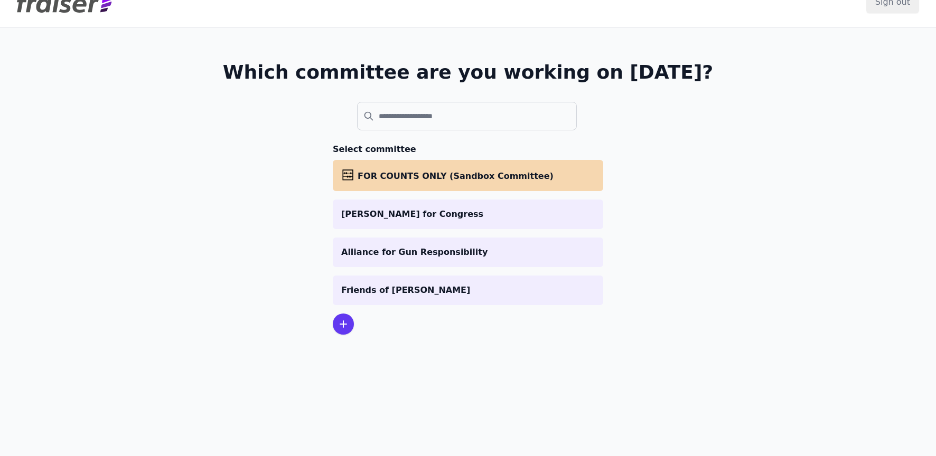
scroll to position [30, 0]
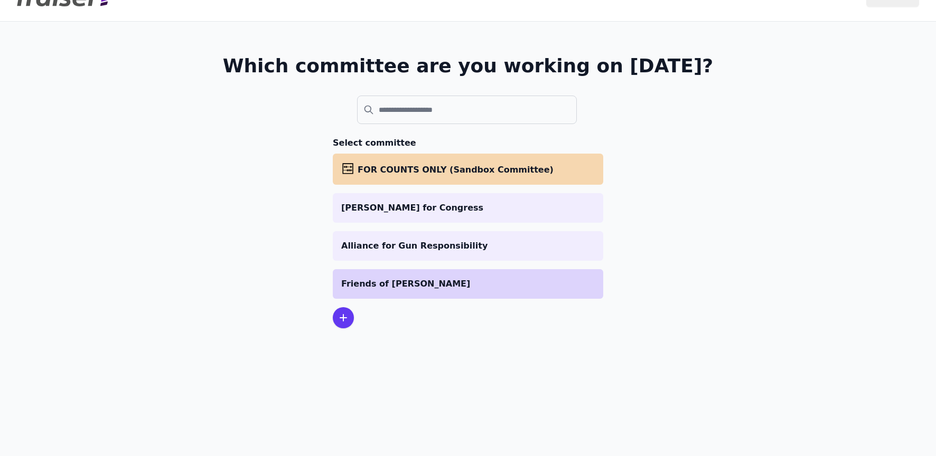
click at [423, 279] on p "Friends of [PERSON_NAME]" at bounding box center [468, 284] width 254 height 13
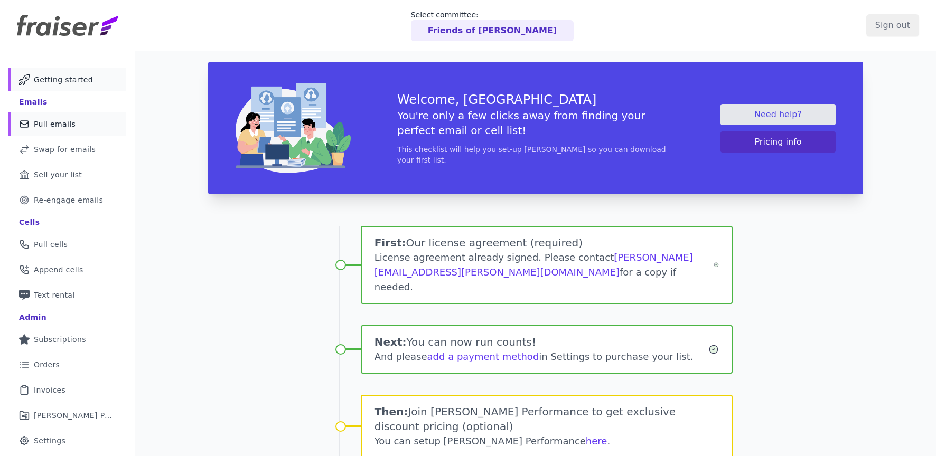
click at [43, 125] on span "Pull emails" at bounding box center [55, 124] width 42 height 11
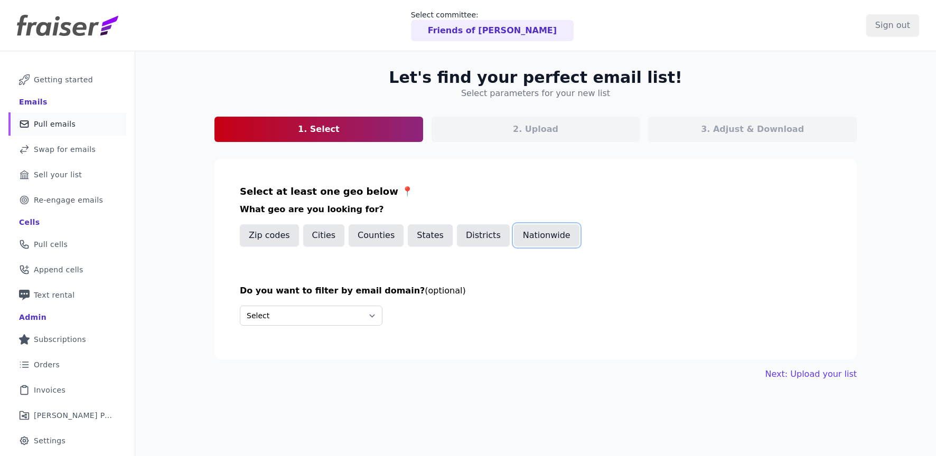
click at [522, 232] on button "Nationwide" at bounding box center [547, 236] width 66 height 22
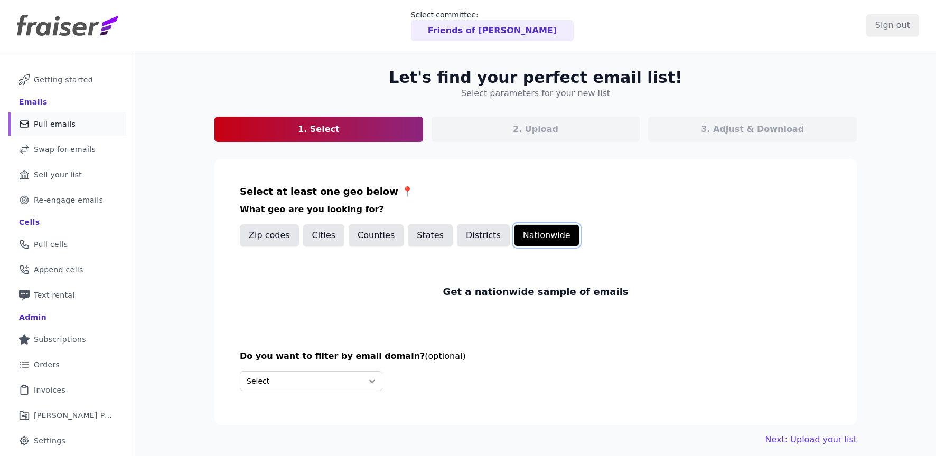
scroll to position [51, 0]
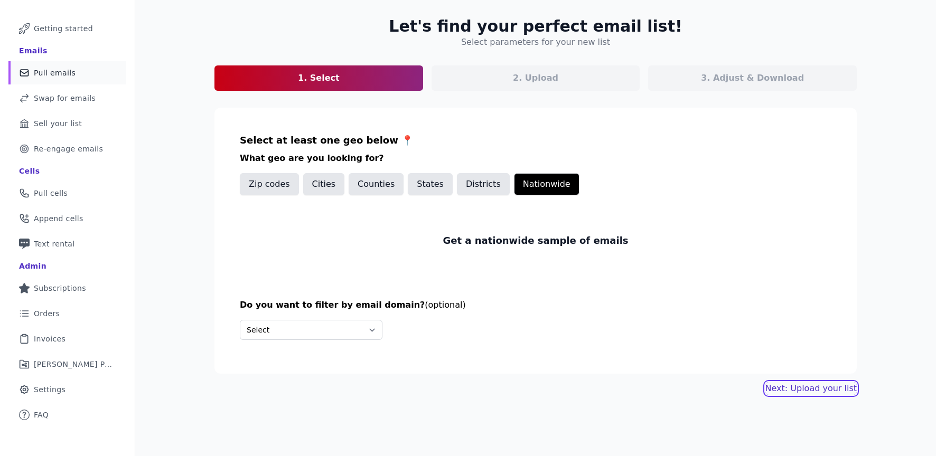
click at [808, 386] on link "Next: Upload your list" at bounding box center [810, 388] width 91 height 13
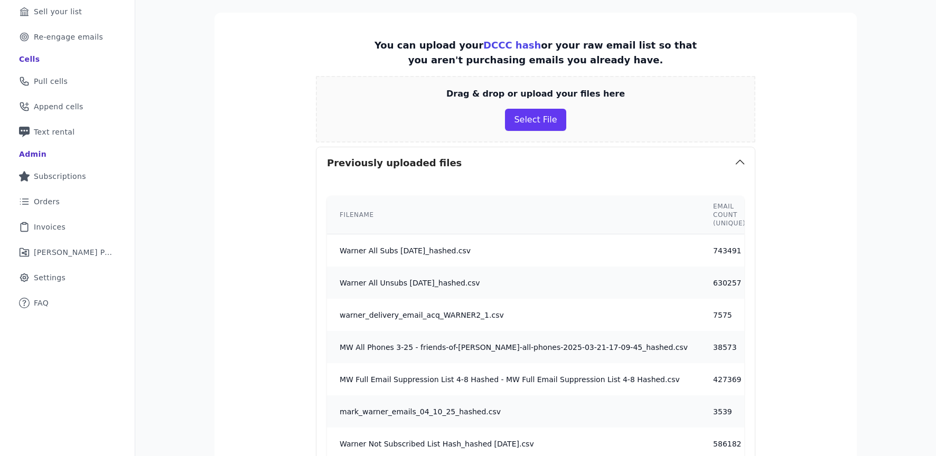
scroll to position [274, 0]
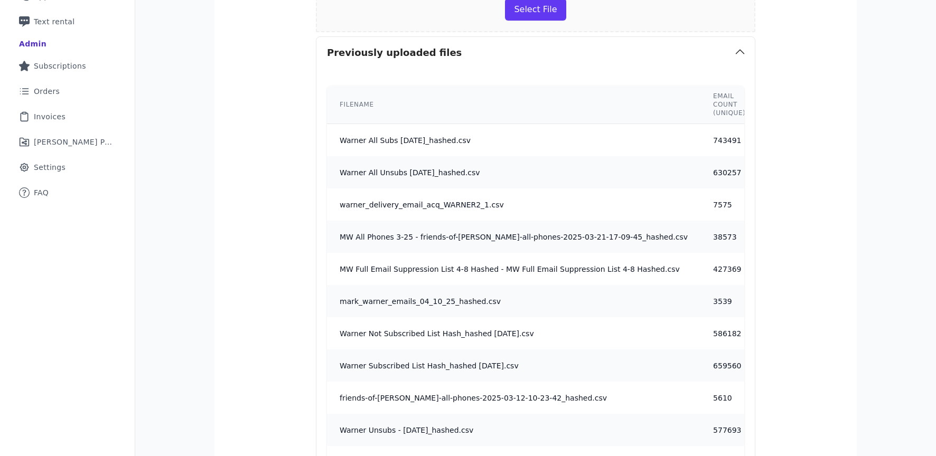
click at [871, 220] on div "Let's find your perfect email list! Upload your own list 1. Select 2. Upload 3.…" at bounding box center [536, 445] width 676 height 1334
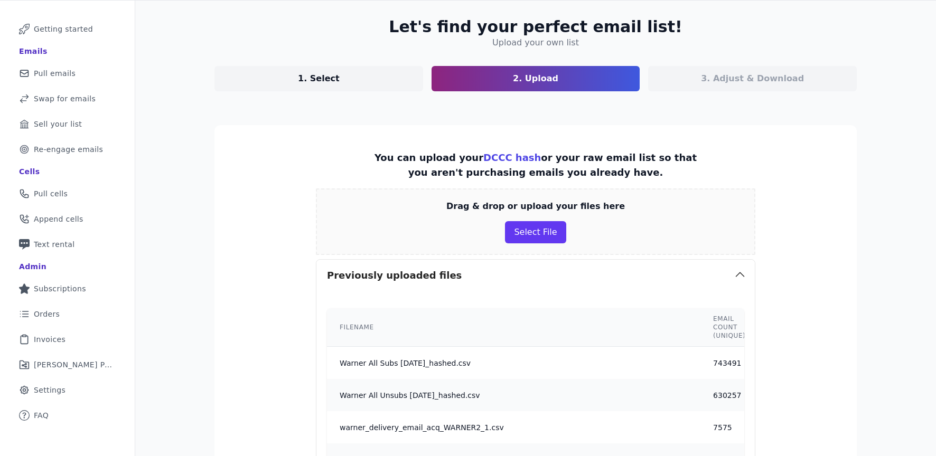
scroll to position [0, 0]
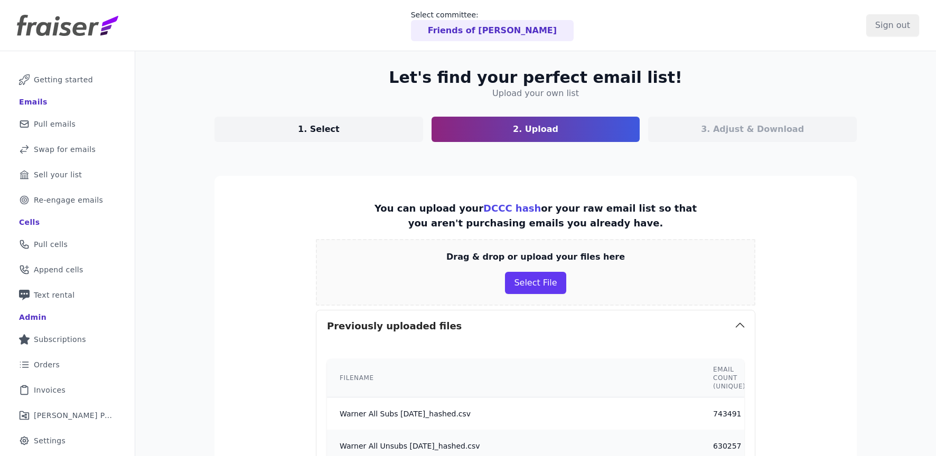
click at [705, 131] on div "3. Adjust & Download" at bounding box center [752, 129] width 209 height 25
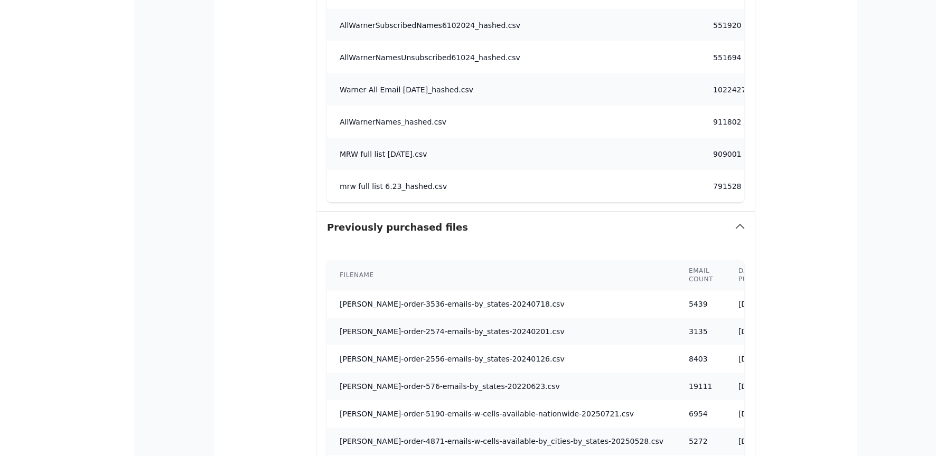
scroll to position [929, 0]
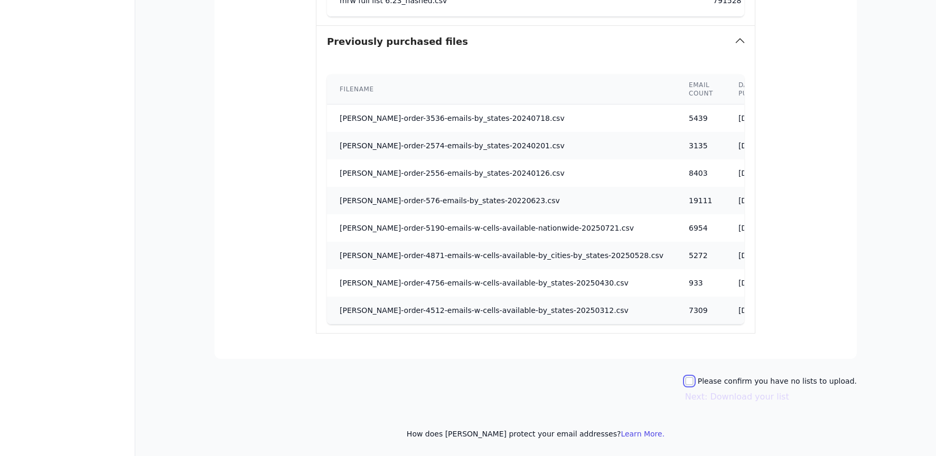
click at [694, 381] on input "Please confirm you have no lists to upload." at bounding box center [689, 381] width 8 height 8
click at [694, 382] on input "Please confirm you have no lists to upload." at bounding box center [689, 381] width 8 height 8
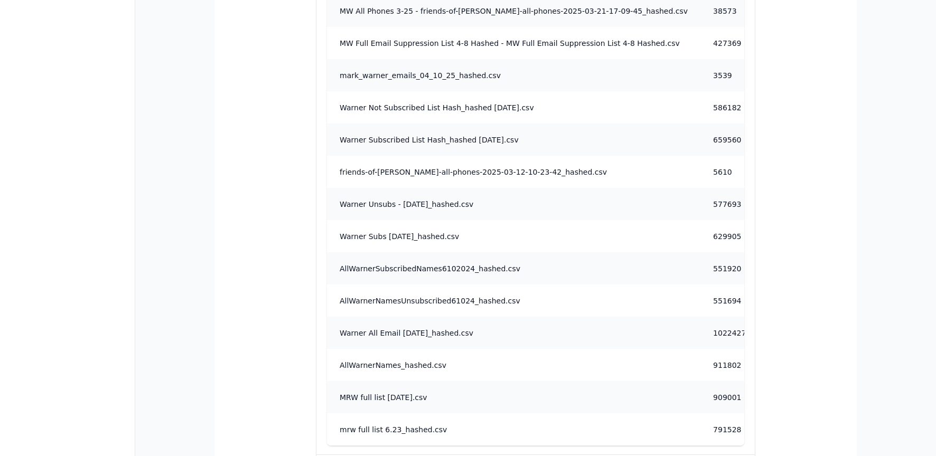
scroll to position [0, 0]
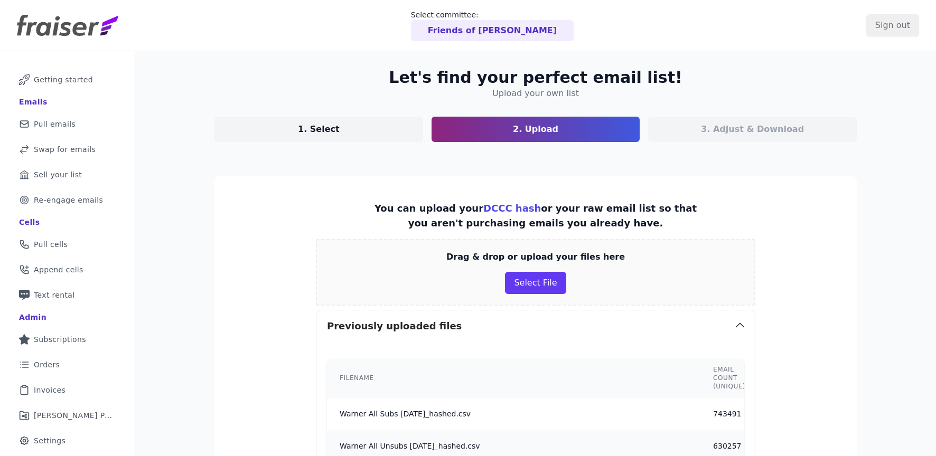
click at [605, 392] on th "Filename" at bounding box center [513, 378] width 373 height 39
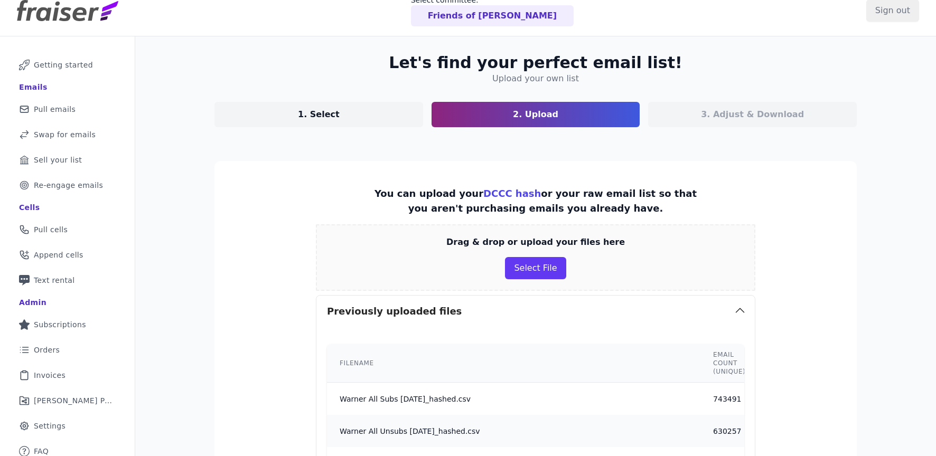
scroll to position [16, 0]
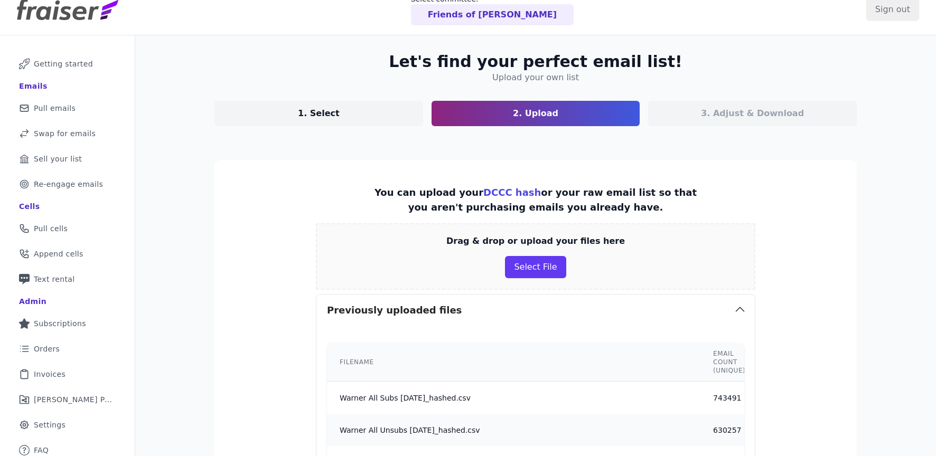
click at [559, 394] on td "Warner All Subs [DATE]_hashed.csv" at bounding box center [513, 398] width 373 height 33
drag, startPoint x: 433, startPoint y: 399, endPoint x: 440, endPoint y: 375, distance: 25.1
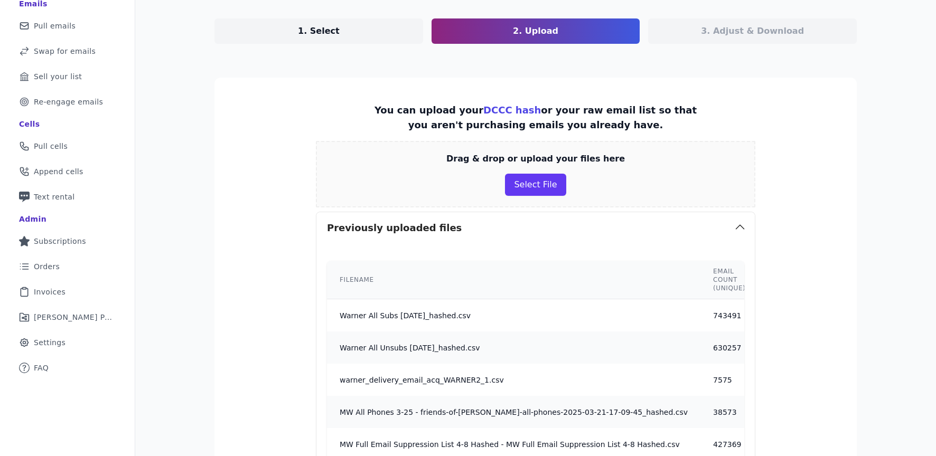
scroll to position [119, 0]
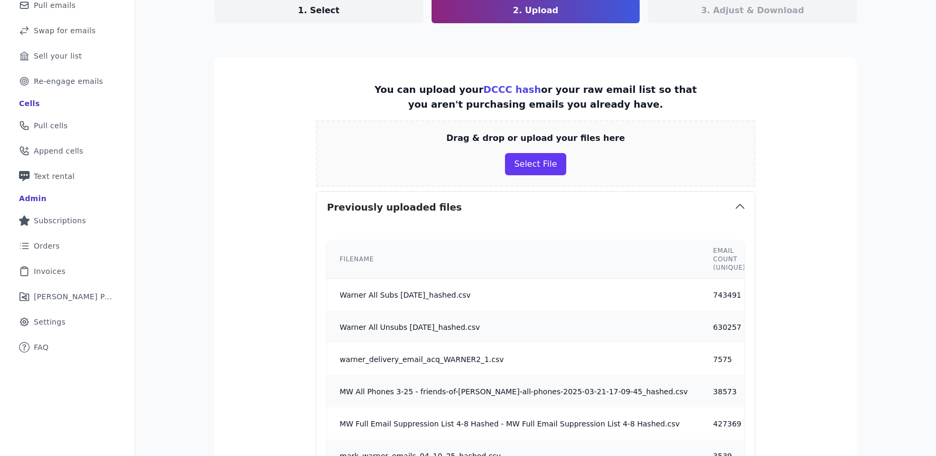
click at [719, 207] on button "Previously uploaded files" at bounding box center [535, 208] width 438 height 32
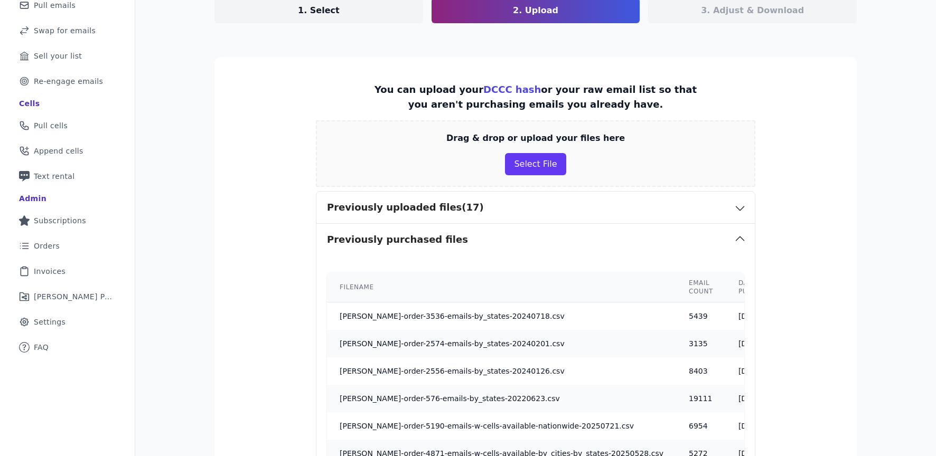
click at [719, 207] on button "Previously uploaded files (17)" at bounding box center [535, 208] width 438 height 32
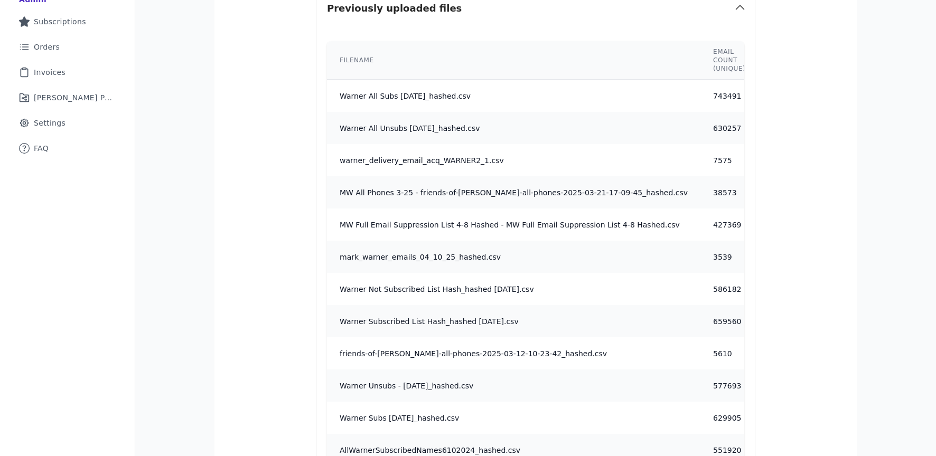
scroll to position [284, 0]
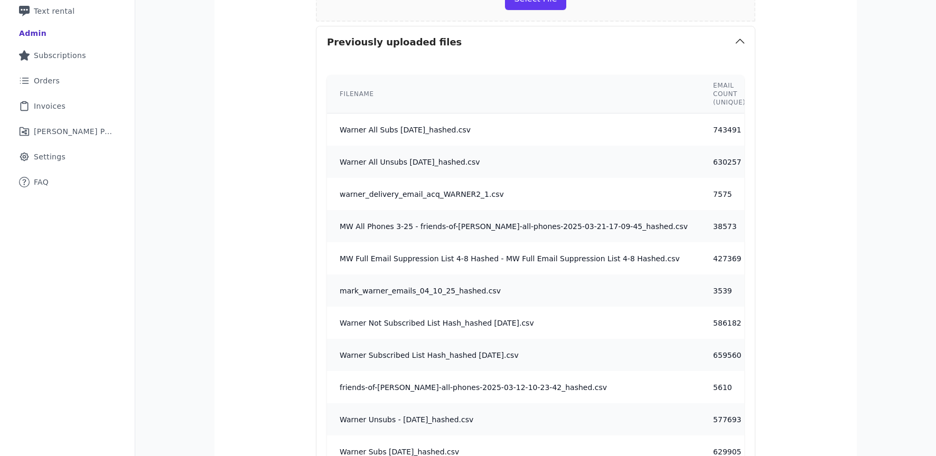
click at [445, 134] on td "Warner All Subs [DATE]_hashed.csv" at bounding box center [513, 130] width 373 height 33
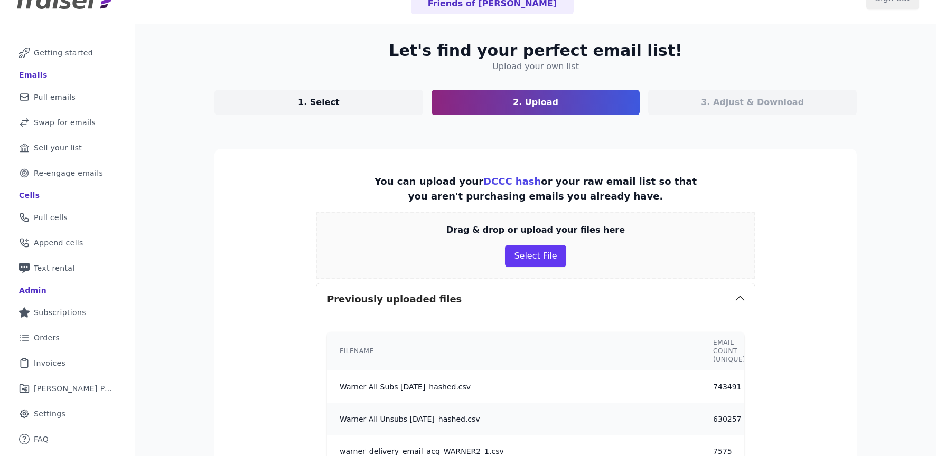
scroll to position [18, 0]
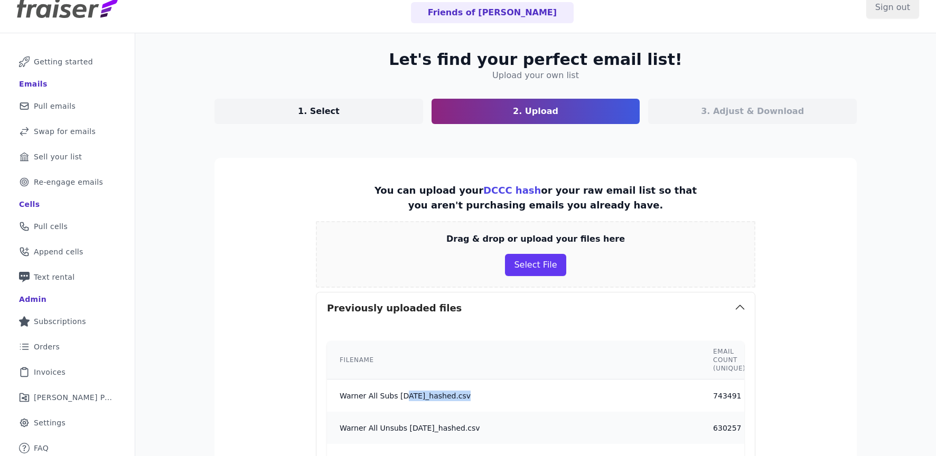
drag, startPoint x: 458, startPoint y: 393, endPoint x: 376, endPoint y: 393, distance: 81.9
click at [376, 393] on td "Warner All Subs [DATE]_hashed.csv" at bounding box center [513, 396] width 373 height 33
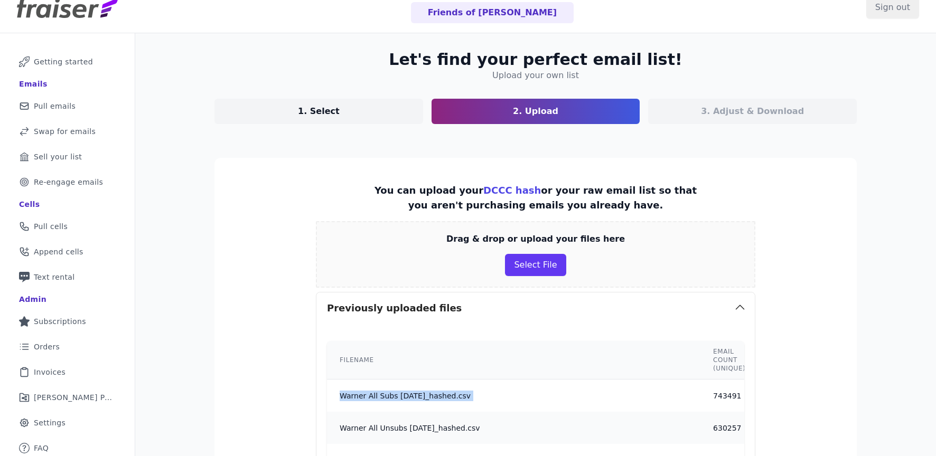
click at [376, 393] on td "Warner All Subs [DATE]_hashed.csv" at bounding box center [513, 396] width 373 height 33
click at [400, 359] on th "Filename" at bounding box center [513, 360] width 373 height 39
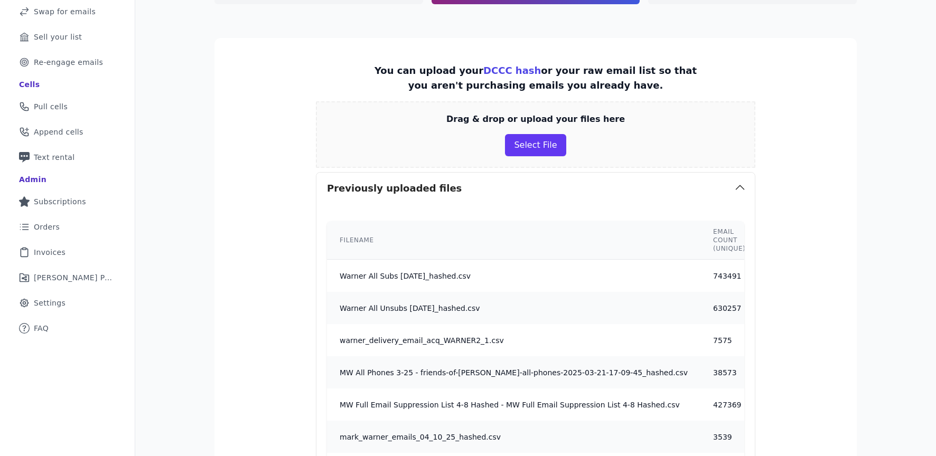
scroll to position [0, 0]
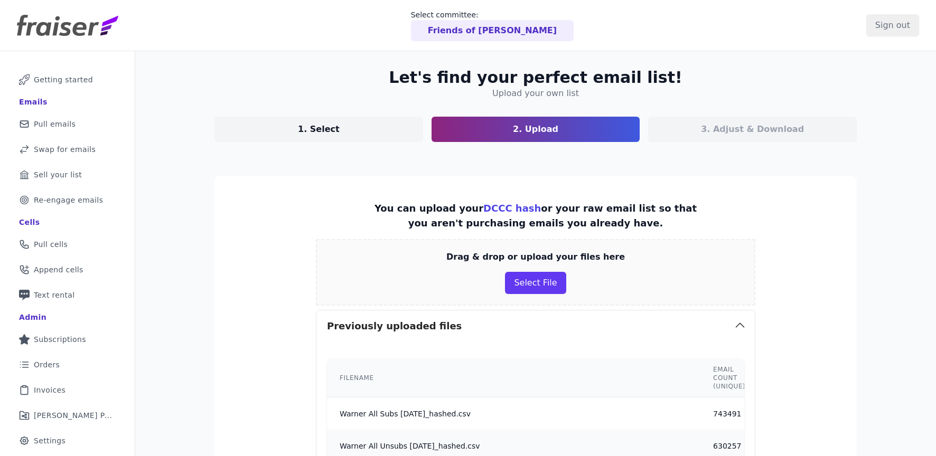
click at [695, 119] on div "3. Adjust & Download" at bounding box center [752, 129] width 209 height 25
click at [694, 132] on div "3. Adjust & Download" at bounding box center [752, 129] width 209 height 25
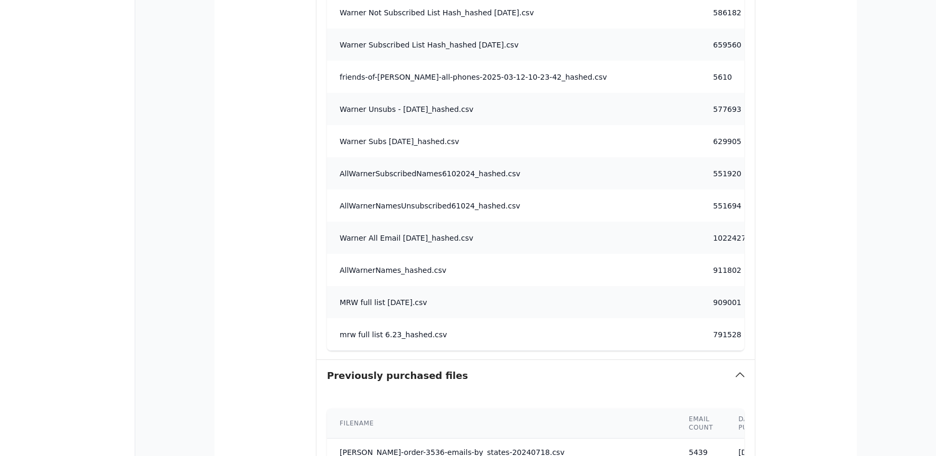
scroll to position [929, 0]
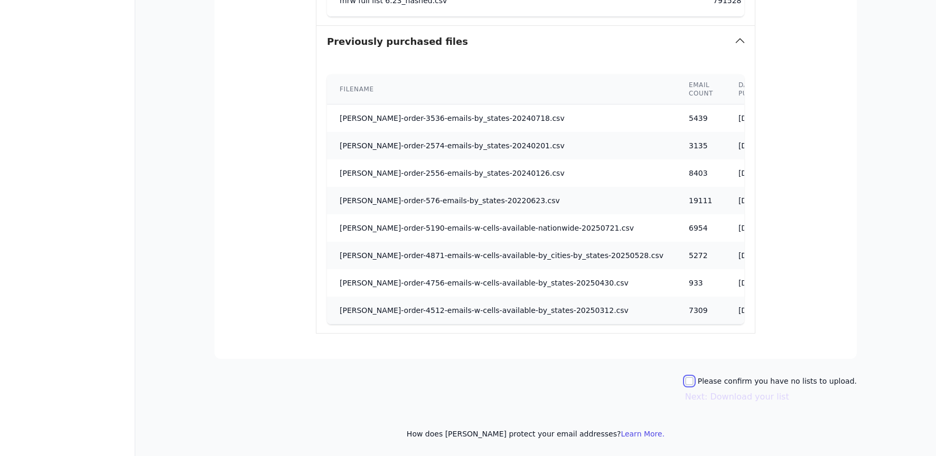
click at [694, 383] on input "Please confirm you have no lists to upload." at bounding box center [689, 381] width 8 height 8
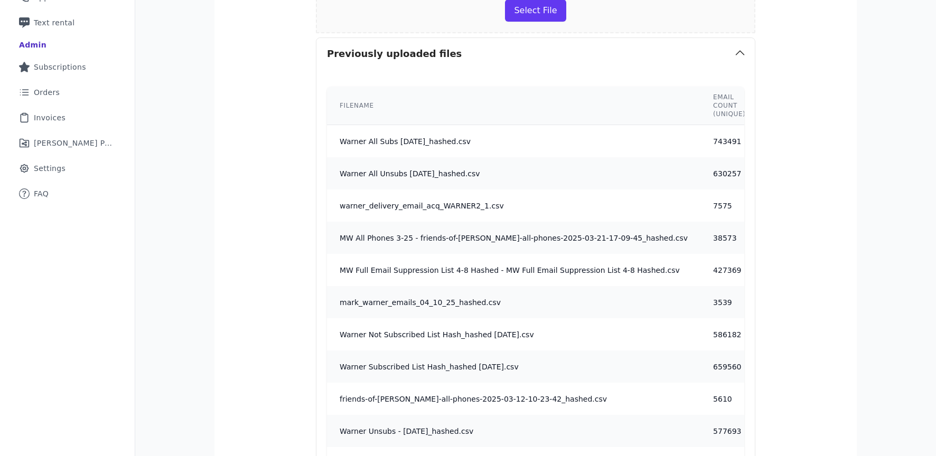
scroll to position [60, 0]
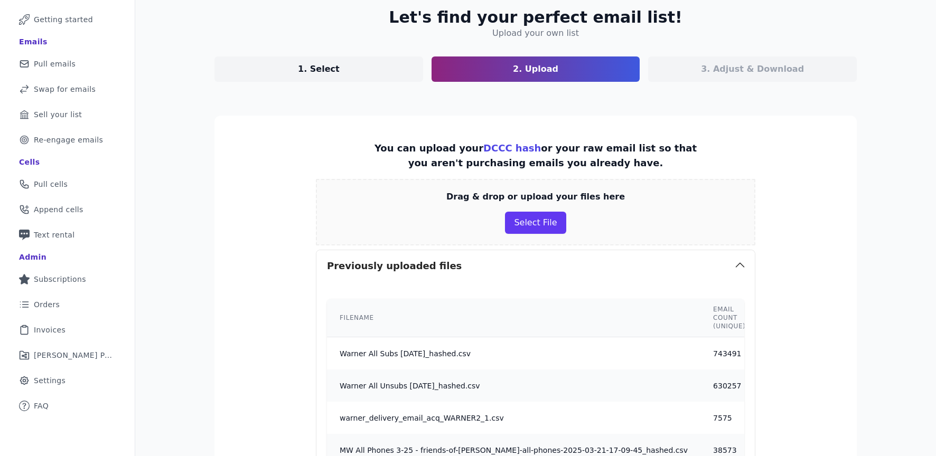
click at [579, 299] on th "Filename" at bounding box center [513, 318] width 373 height 39
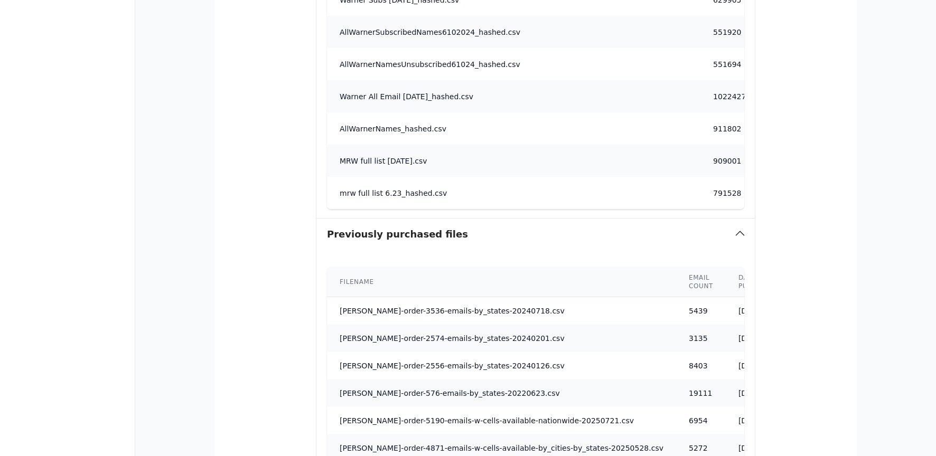
scroll to position [929, 0]
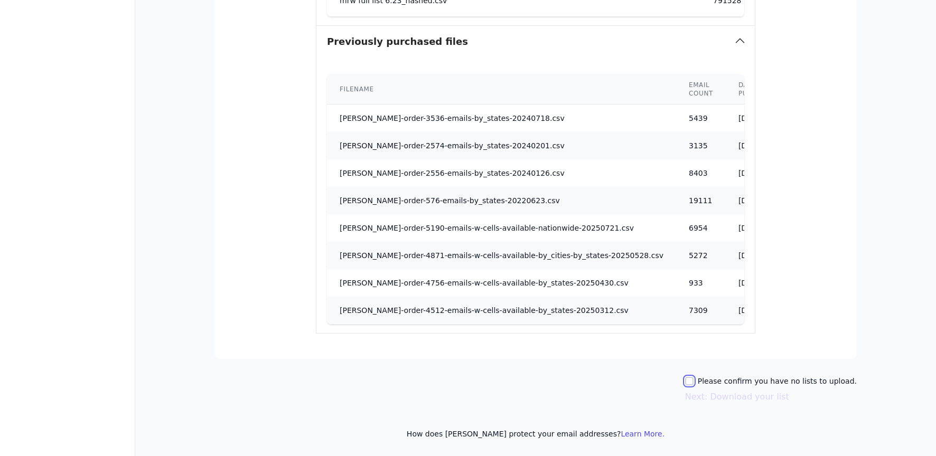
click at [694, 382] on input "Please confirm you have no lists to upload." at bounding box center [689, 381] width 8 height 8
checkbox input "true"
click at [753, 398] on button "Next: Download your list" at bounding box center [737, 397] width 104 height 13
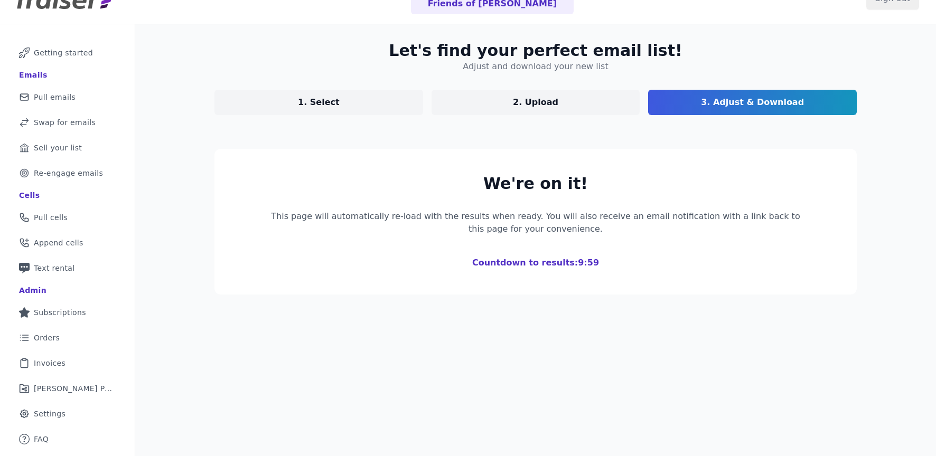
scroll to position [28, 0]
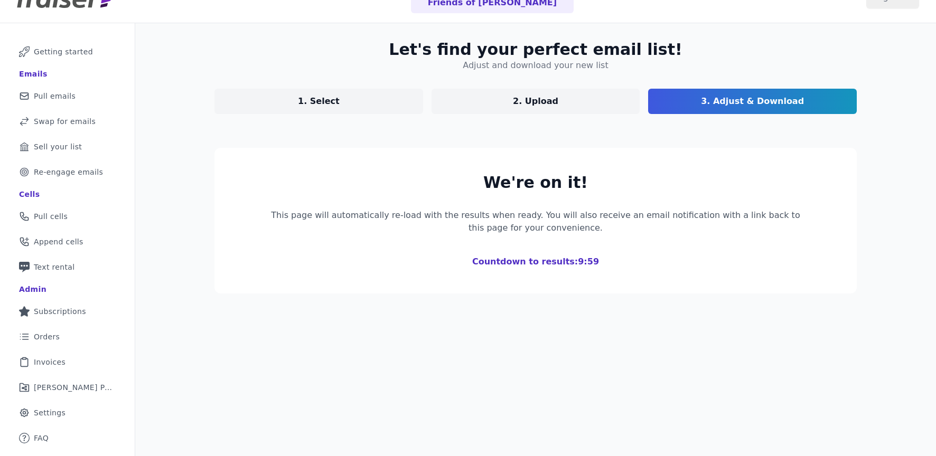
click at [709, 301] on div "Let's find your perfect email list! Adjust and download your new list 1. Select…" at bounding box center [536, 166] width 676 height 287
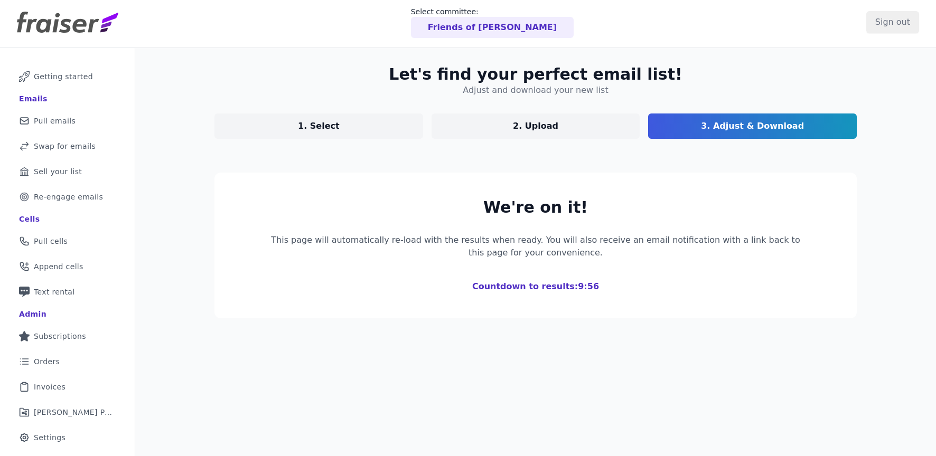
scroll to position [0, 0]
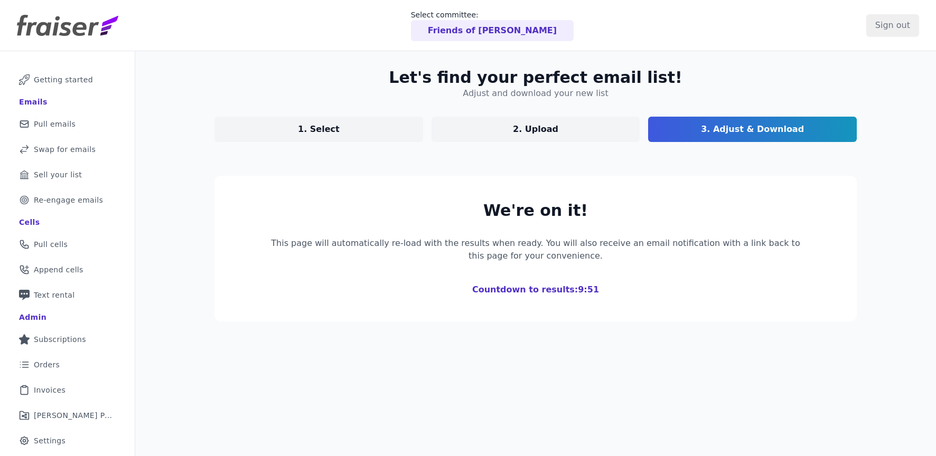
click at [611, 133] on link "2. Upload" at bounding box center [536, 129] width 209 height 25
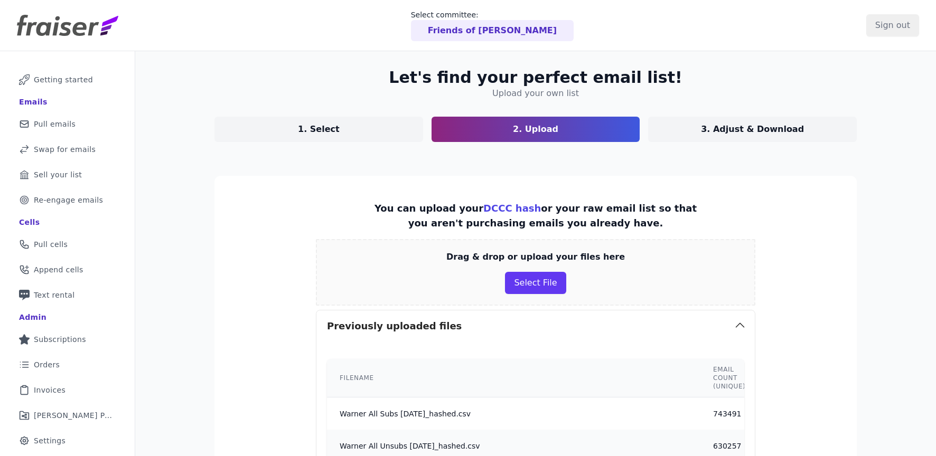
click at [699, 132] on link "3. Adjust & Download" at bounding box center [752, 129] width 209 height 25
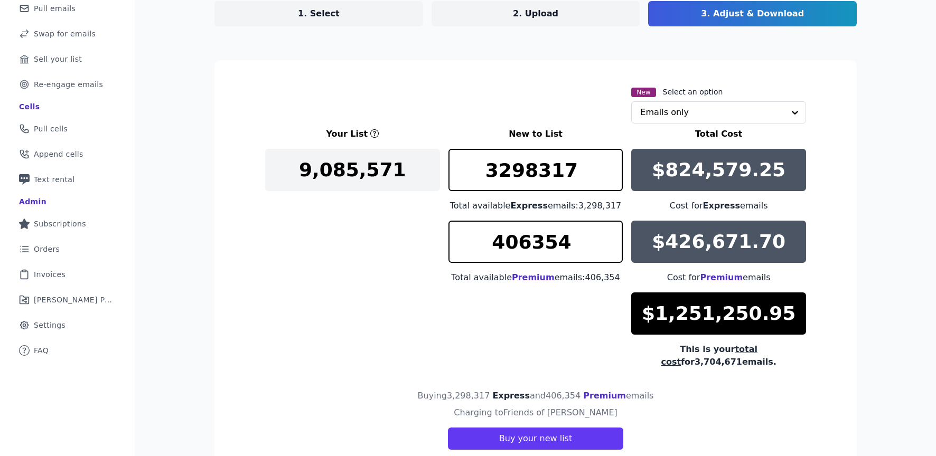
scroll to position [60, 0]
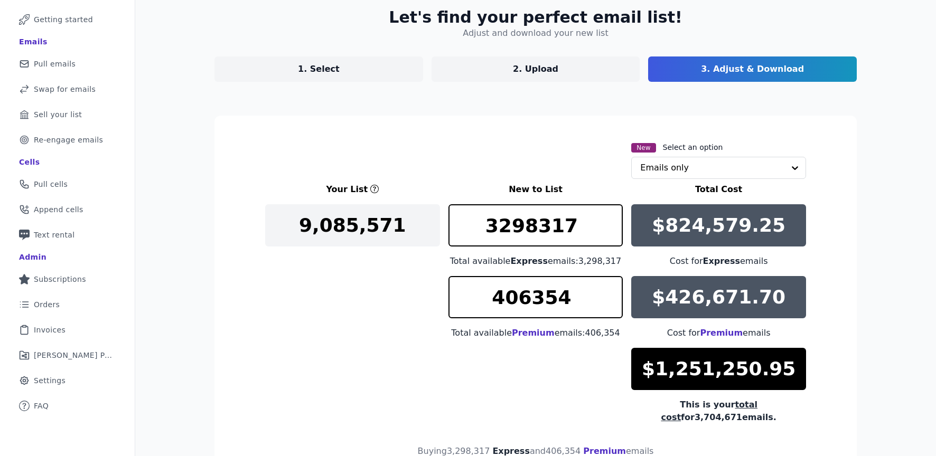
click at [559, 83] on div "Let's find your perfect email list! Adjust and download your new list 1. Select…" at bounding box center [536, 269] width 676 height 557
click at [557, 78] on link "2. Upload" at bounding box center [536, 69] width 209 height 25
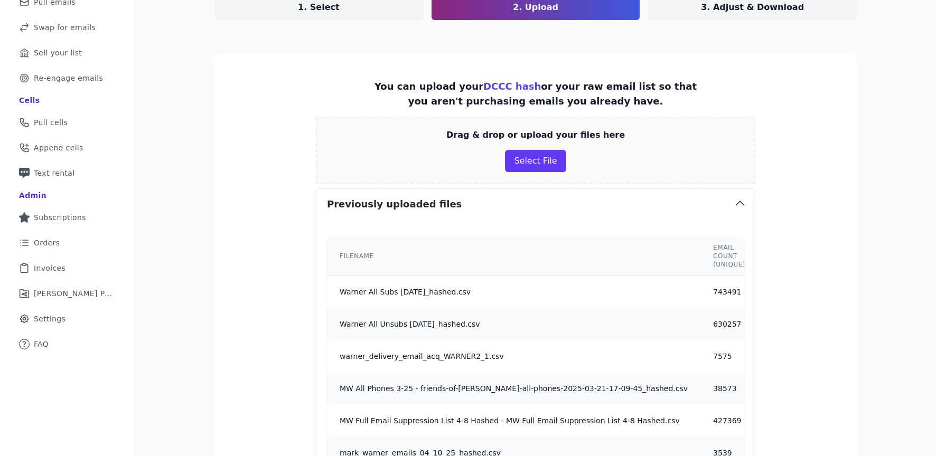
scroll to position [164, 0]
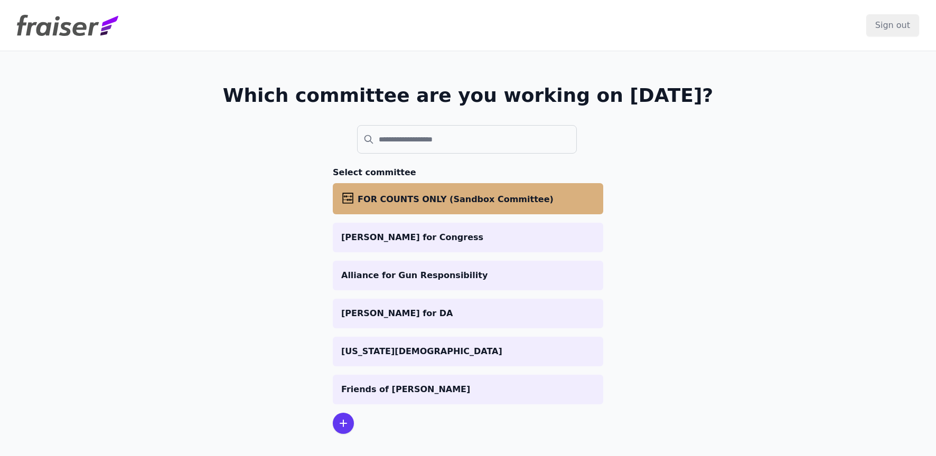
click at [408, 207] on li "abacus FOR COUNTS ONLY (Sandbox Committee)" at bounding box center [468, 198] width 270 height 31
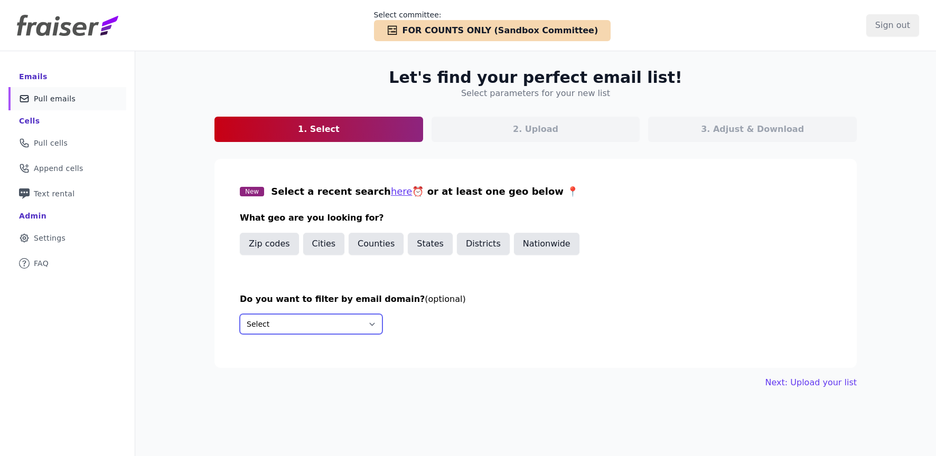
click at [362, 316] on select "Select Include only these domains Include none of these domains" at bounding box center [311, 324] width 143 height 20
click at [543, 250] on button "Nationwide" at bounding box center [547, 244] width 66 height 22
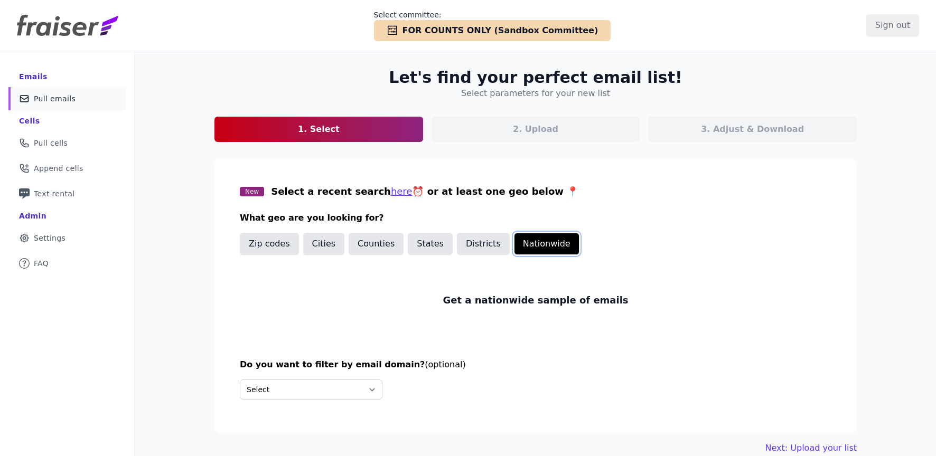
scroll to position [51, 0]
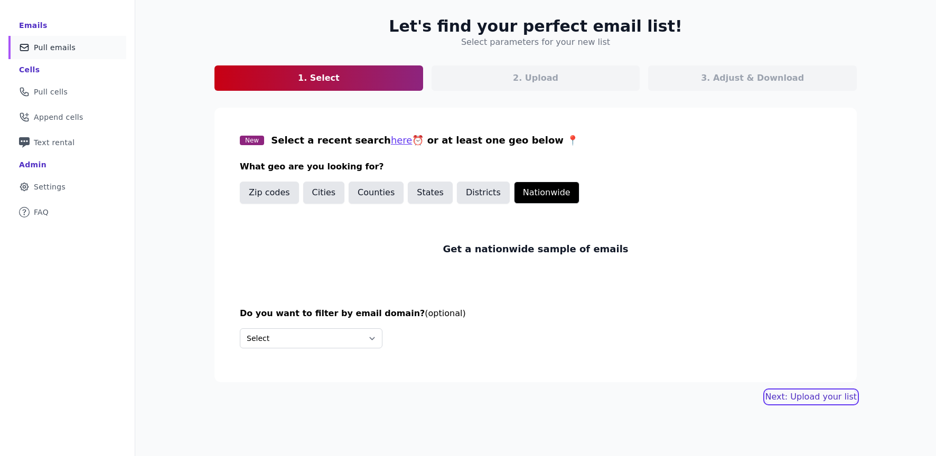
click at [801, 397] on link "Next: Upload your list" at bounding box center [810, 397] width 91 height 13
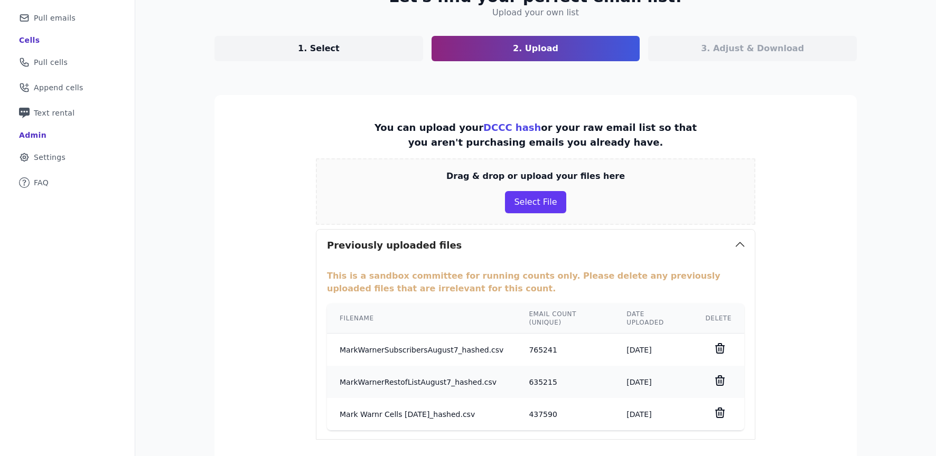
scroll to position [82, 0]
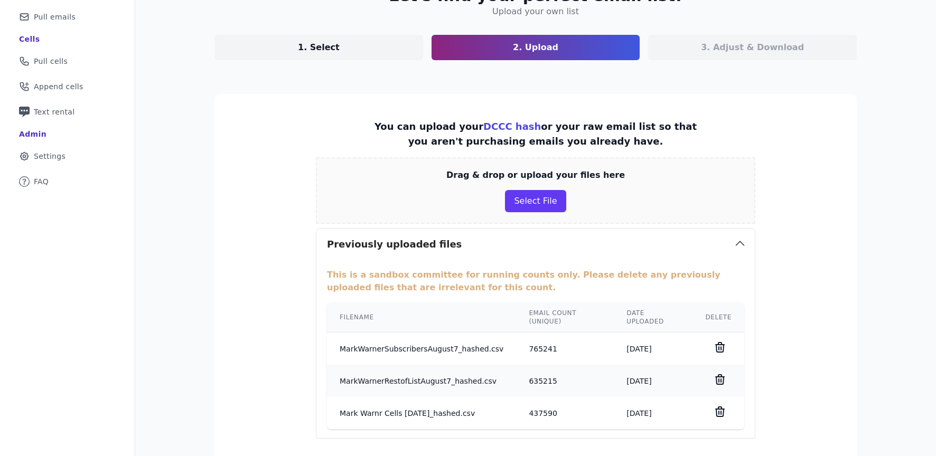
click at [531, 356] on td "765241" at bounding box center [565, 349] width 98 height 33
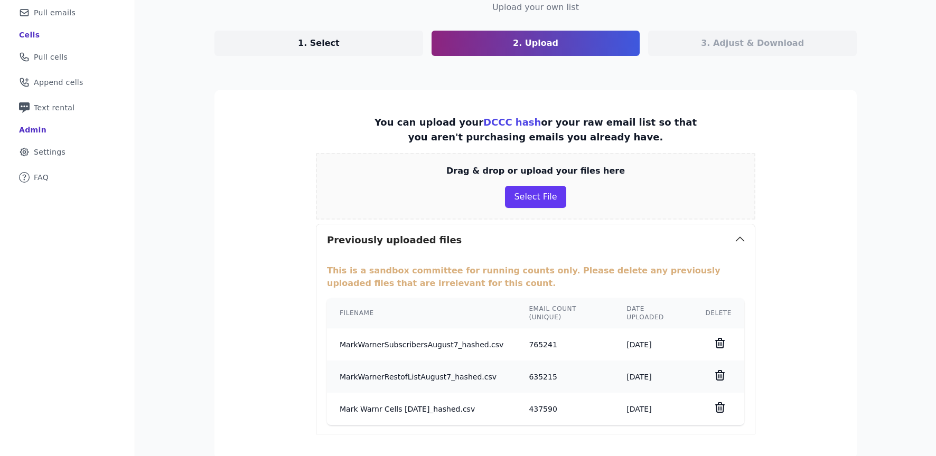
scroll to position [36, 0]
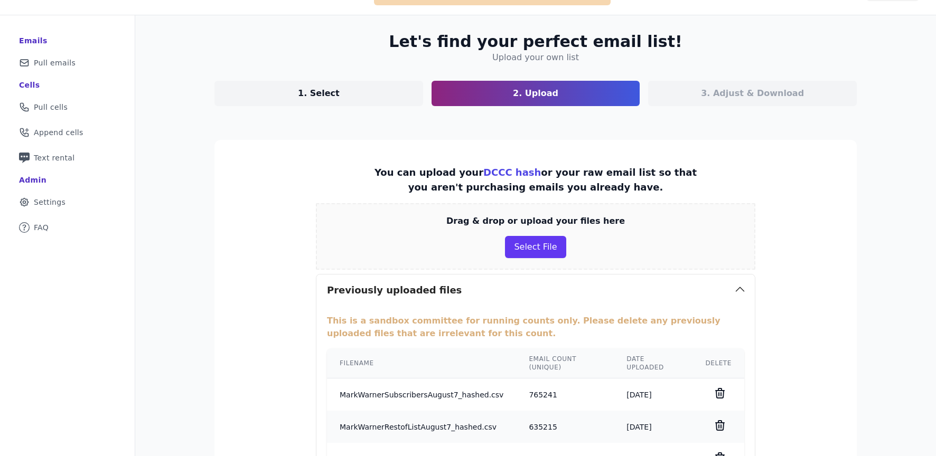
click at [700, 95] on div "3. Adjust & Download" at bounding box center [752, 93] width 209 height 25
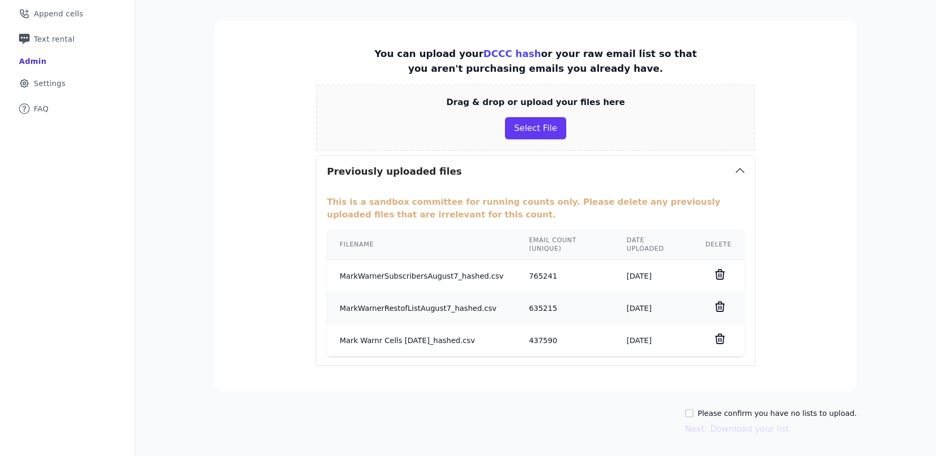
scroll to position [151, 0]
